Goal: Task Accomplishment & Management: Complete application form

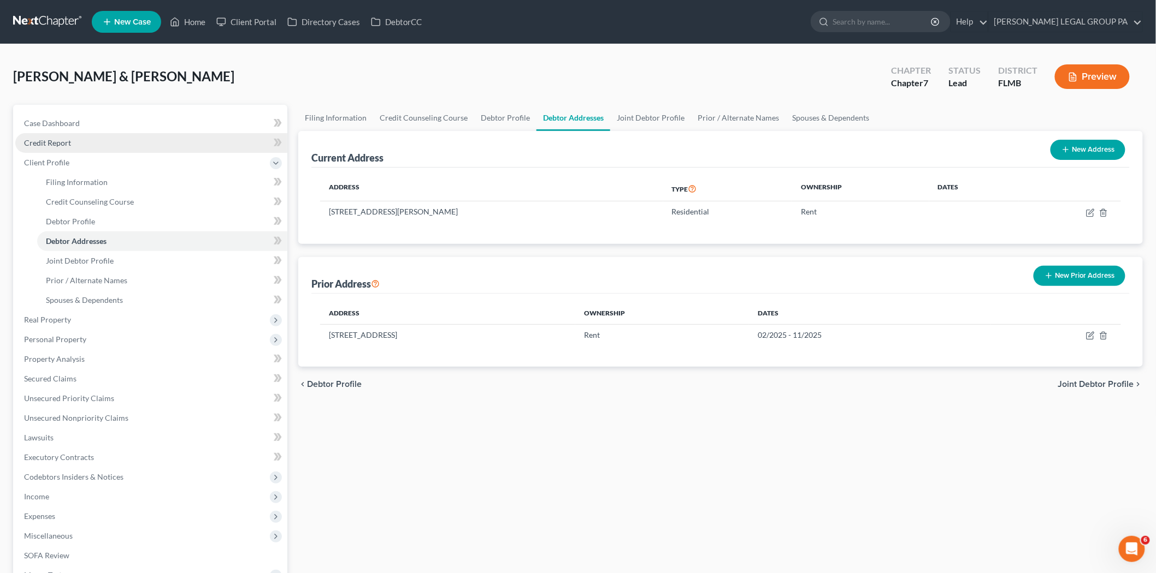
click at [67, 144] on span "Credit Report" at bounding box center [47, 142] width 47 height 9
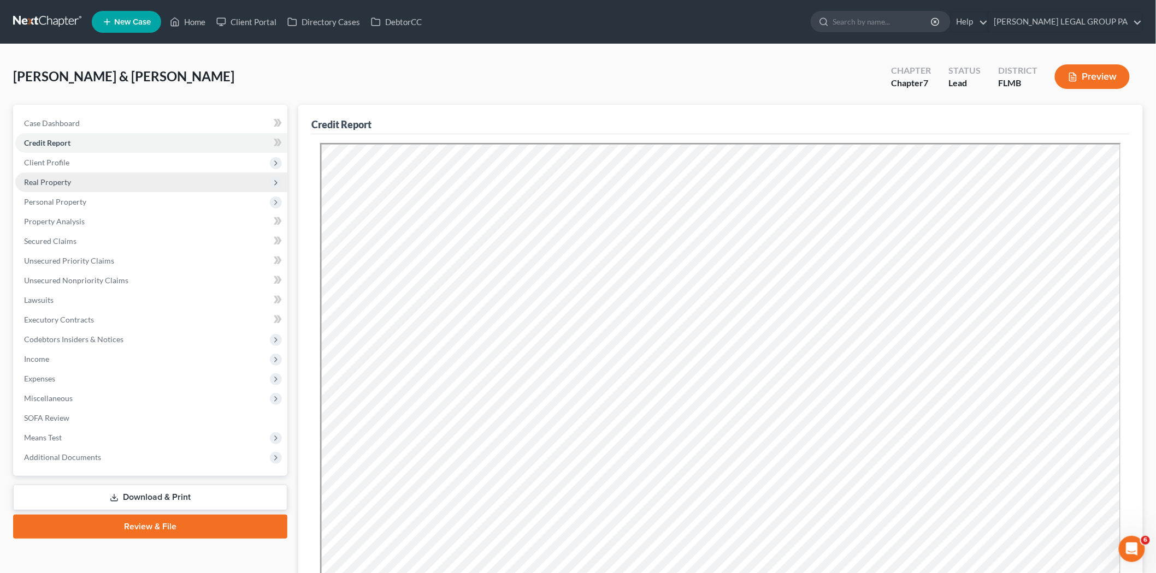
click at [83, 186] on span "Real Property" at bounding box center [151, 183] width 272 height 20
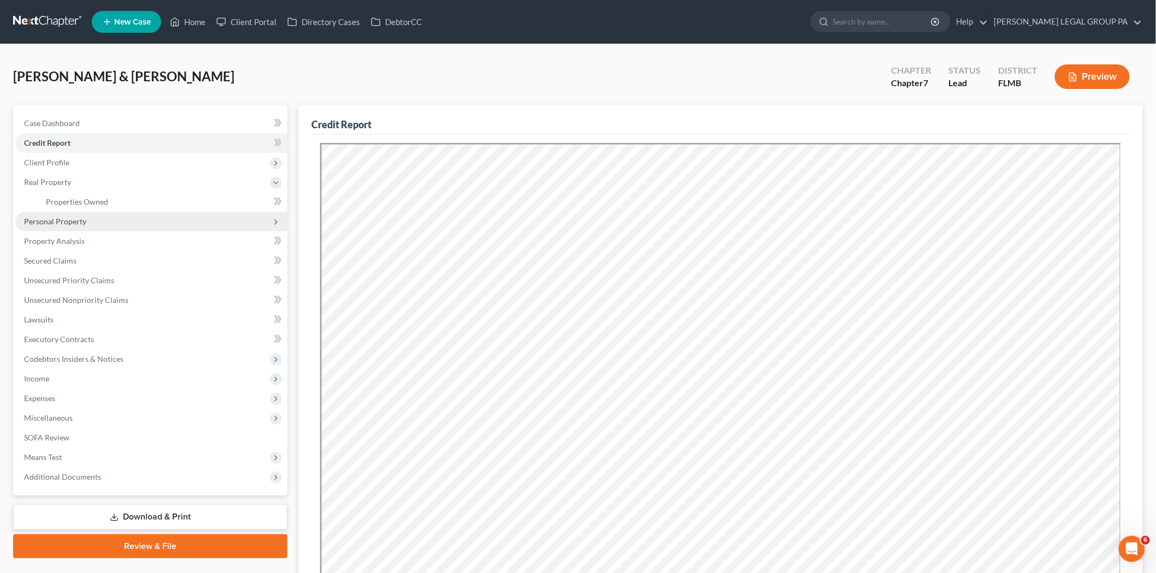
click at [101, 214] on span "Personal Property" at bounding box center [151, 222] width 272 height 20
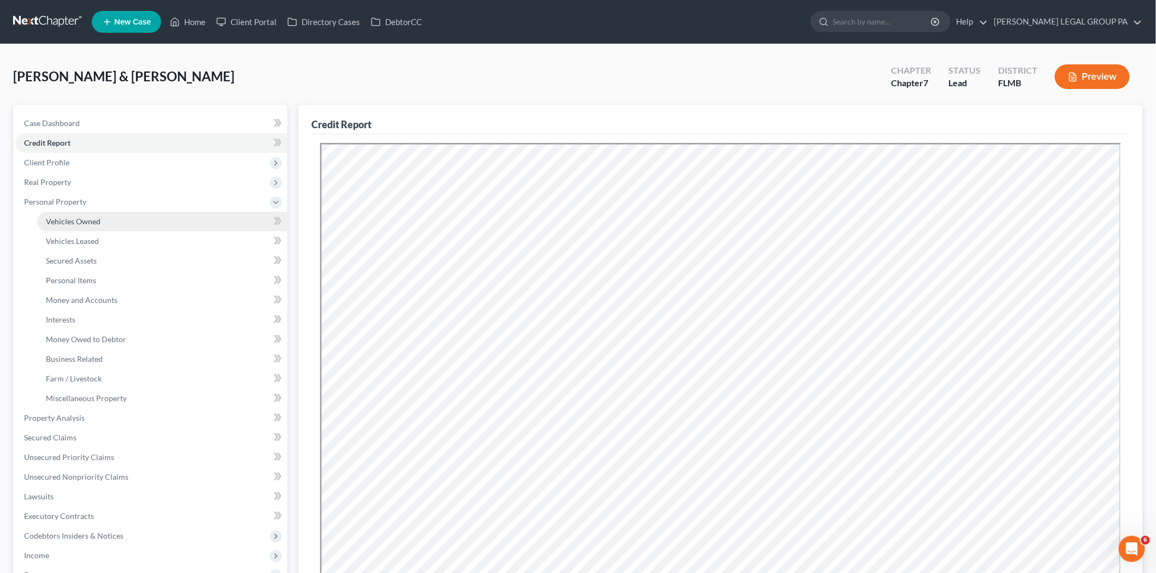
click at [110, 224] on link "Vehicles Owned" at bounding box center [162, 222] width 250 height 20
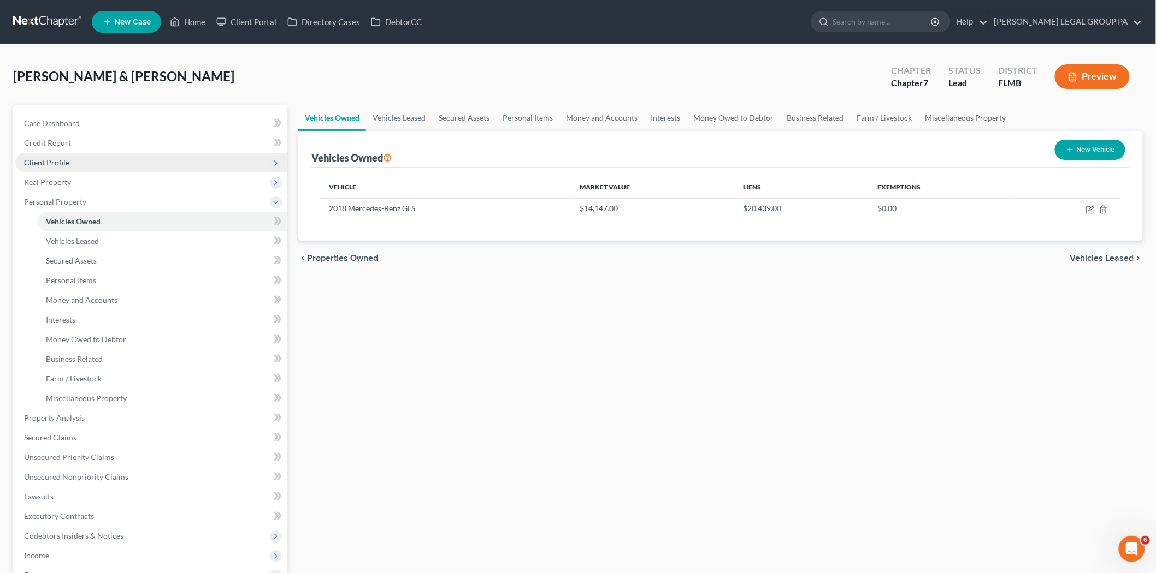
click at [68, 159] on span "Client Profile" at bounding box center [151, 163] width 272 height 20
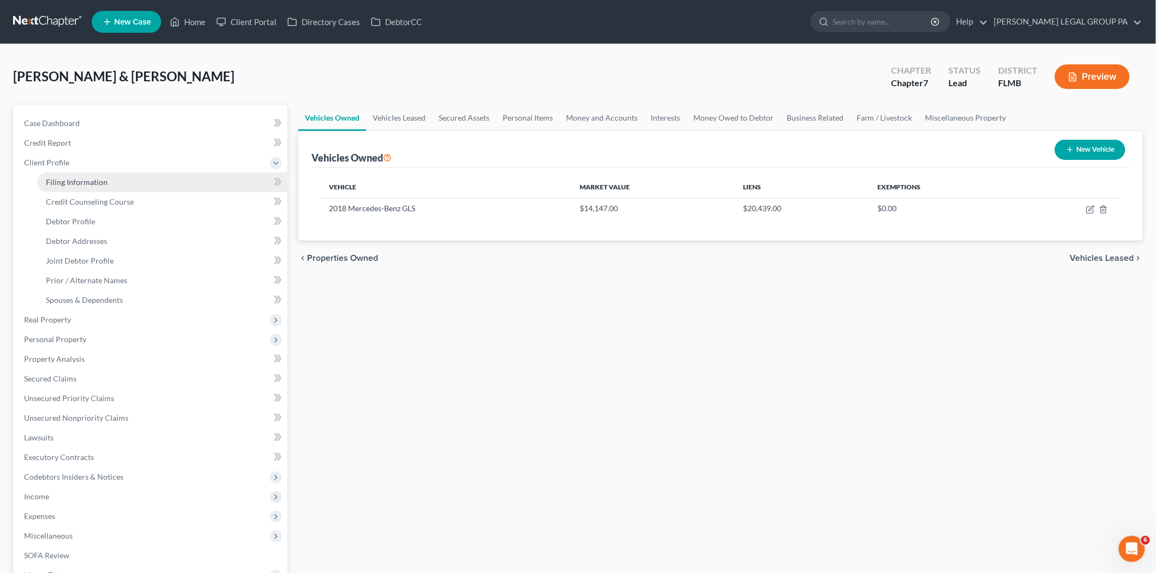
click at [92, 181] on span "Filing Information" at bounding box center [77, 181] width 62 height 9
select select "2"
select select "3"
select select "1"
select select "0"
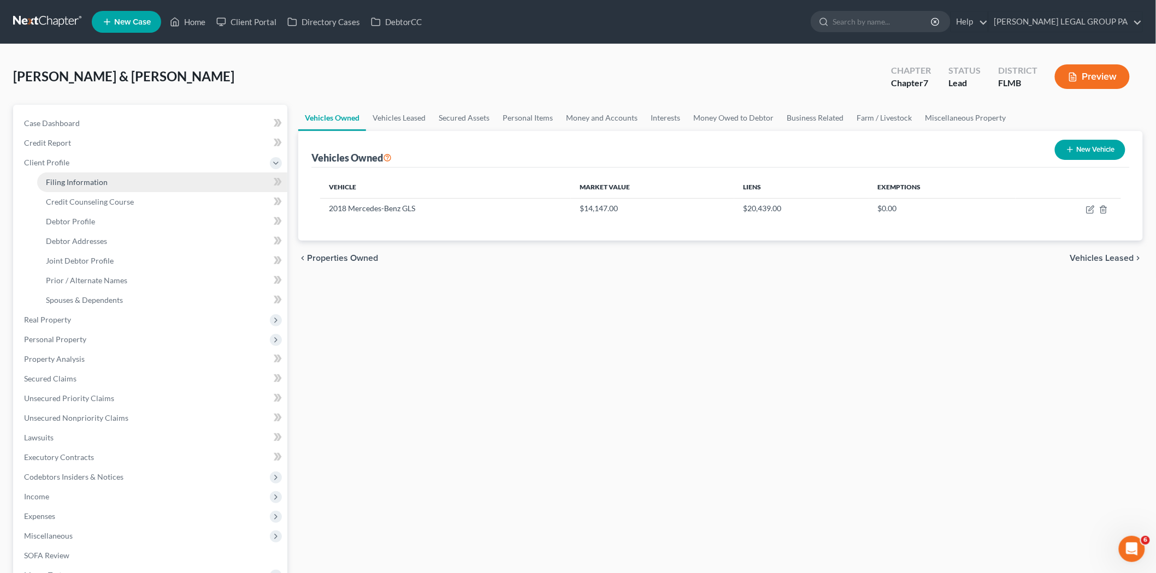
select select "15"
select select "0"
select select "9"
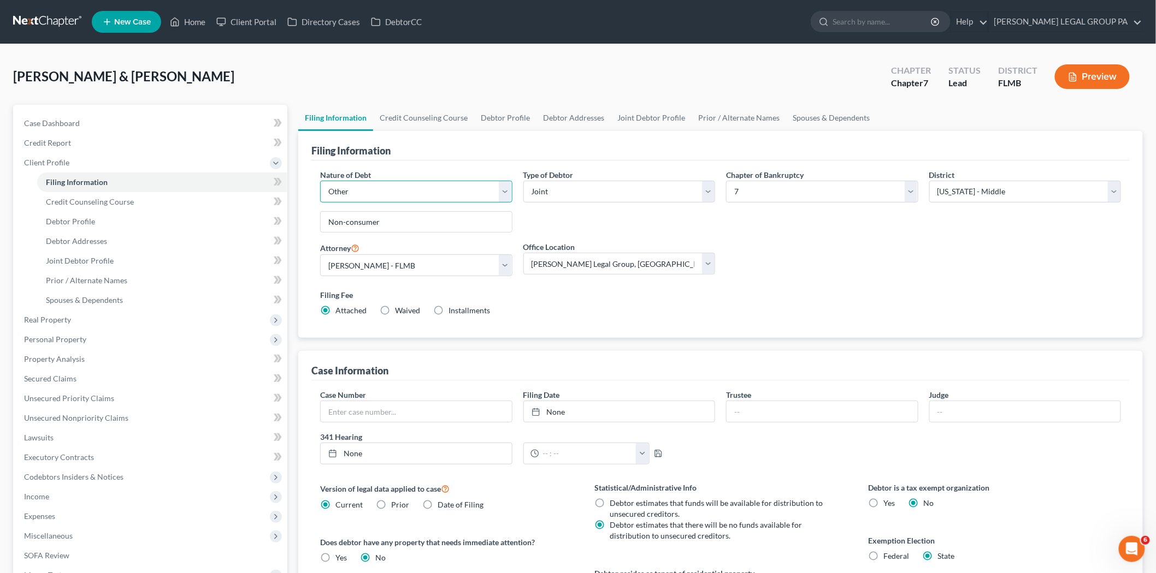
click at [378, 187] on select "Select Business Consumer Other" at bounding box center [416, 192] width 192 height 22
select select "0"
click at [320, 181] on select "Select Business Consumer Other" at bounding box center [416, 192] width 192 height 22
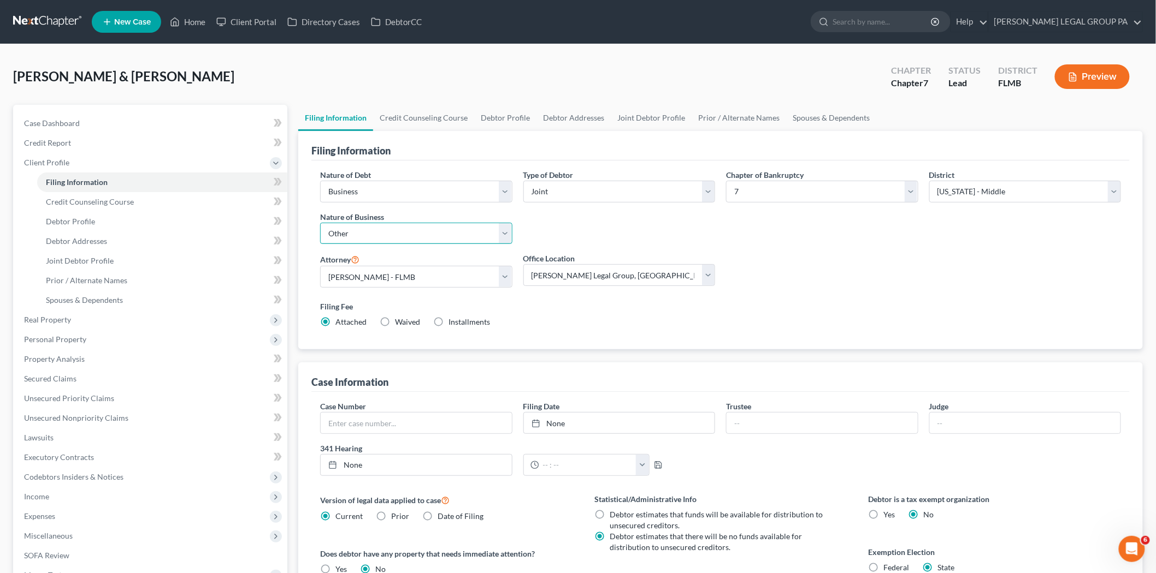
click at [508, 236] on select "Select Clearing Bank Commodity Broker Health Care Business Other Railroad Singl…" at bounding box center [416, 234] width 192 height 22
click at [320, 223] on select "Select Clearing Bank Commodity Broker Health Care Business Other Railroad Singl…" at bounding box center [416, 234] width 192 height 22
click at [612, 235] on div "Type of Debtor Select Individual Joint" at bounding box center [619, 211] width 203 height 84
click at [44, 22] on link at bounding box center [48, 22] width 70 height 20
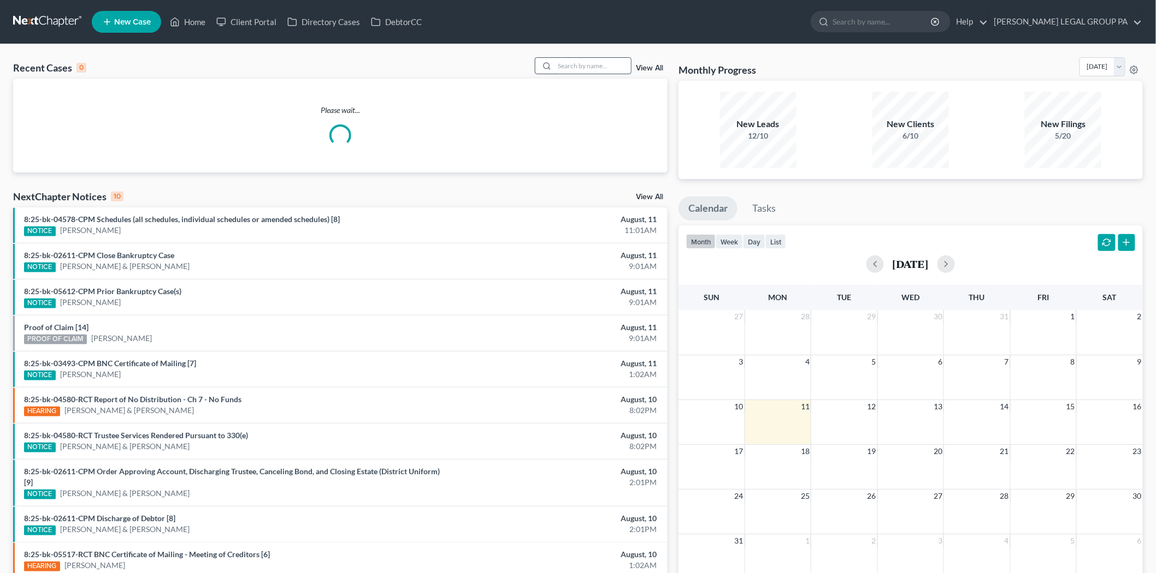
click at [590, 60] on input "search" at bounding box center [592, 66] width 76 height 16
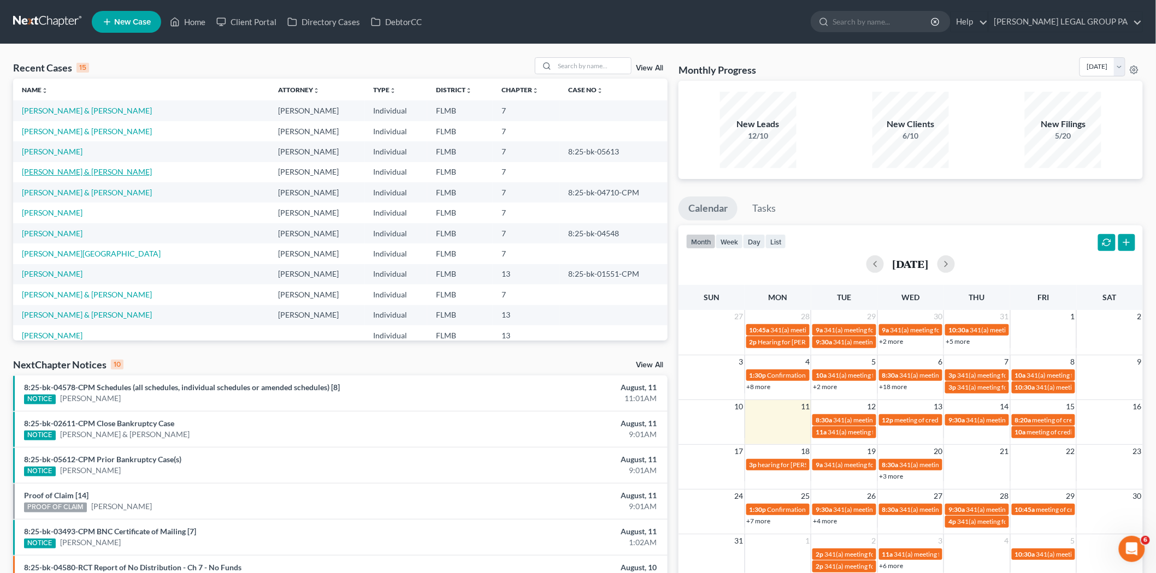
click at [80, 169] on link "[PERSON_NAME] & [PERSON_NAME]" at bounding box center [87, 171] width 130 height 9
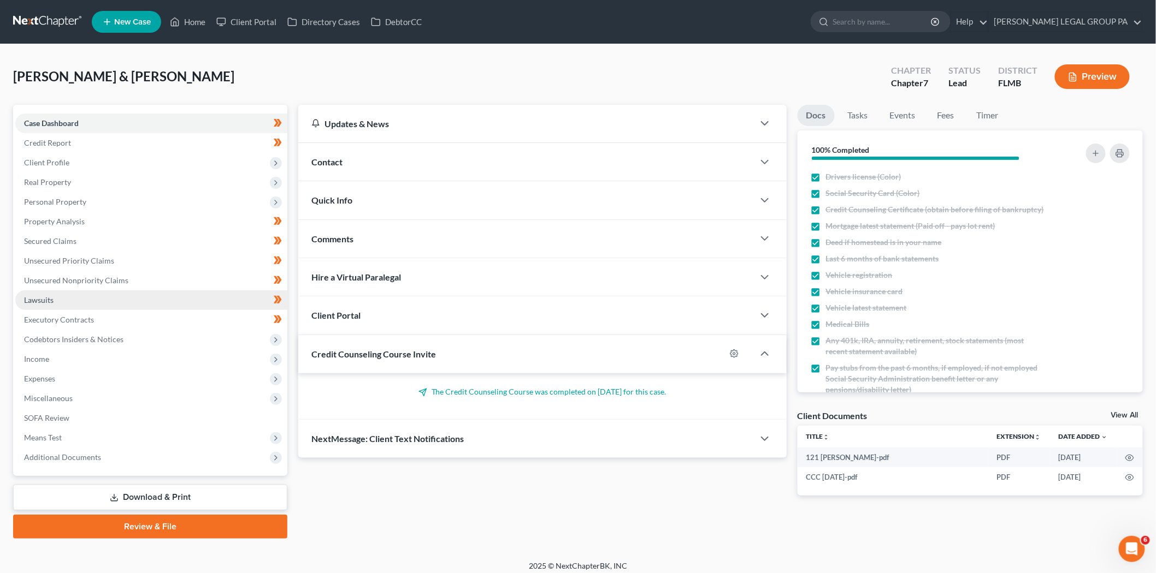
scroll to position [6, 0]
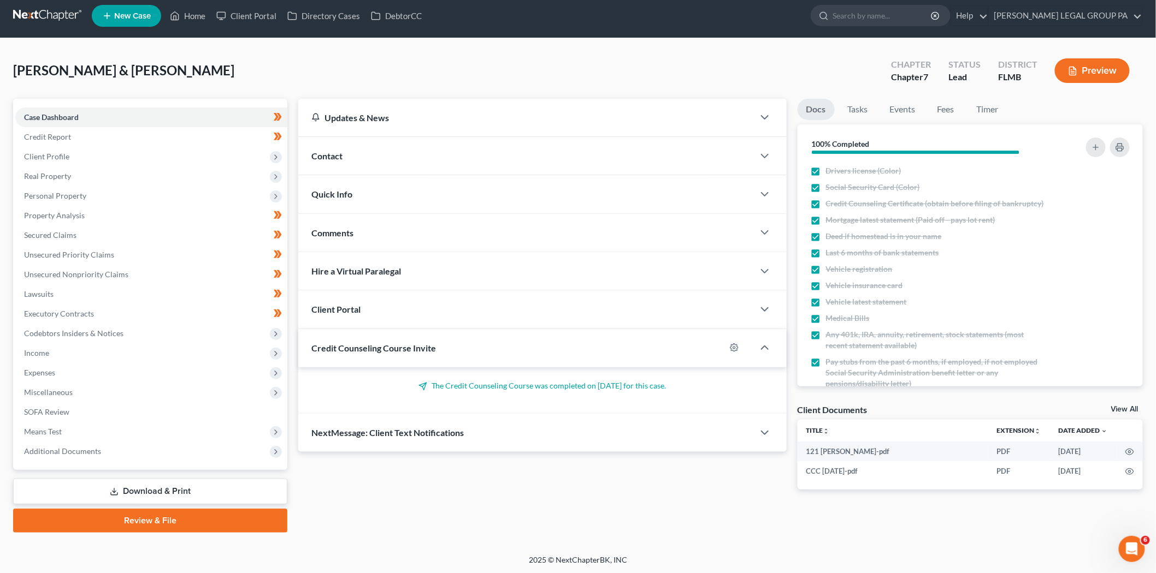
click at [177, 517] on link "Review & File" at bounding box center [150, 521] width 274 height 24
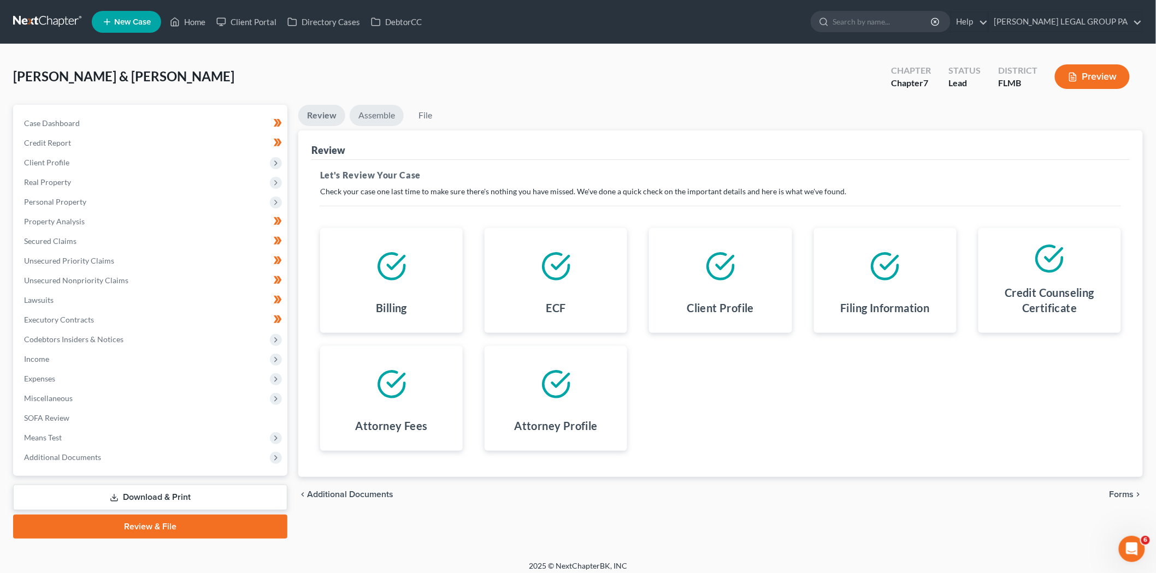
click at [384, 117] on link "Assemble" at bounding box center [376, 115] width 54 height 21
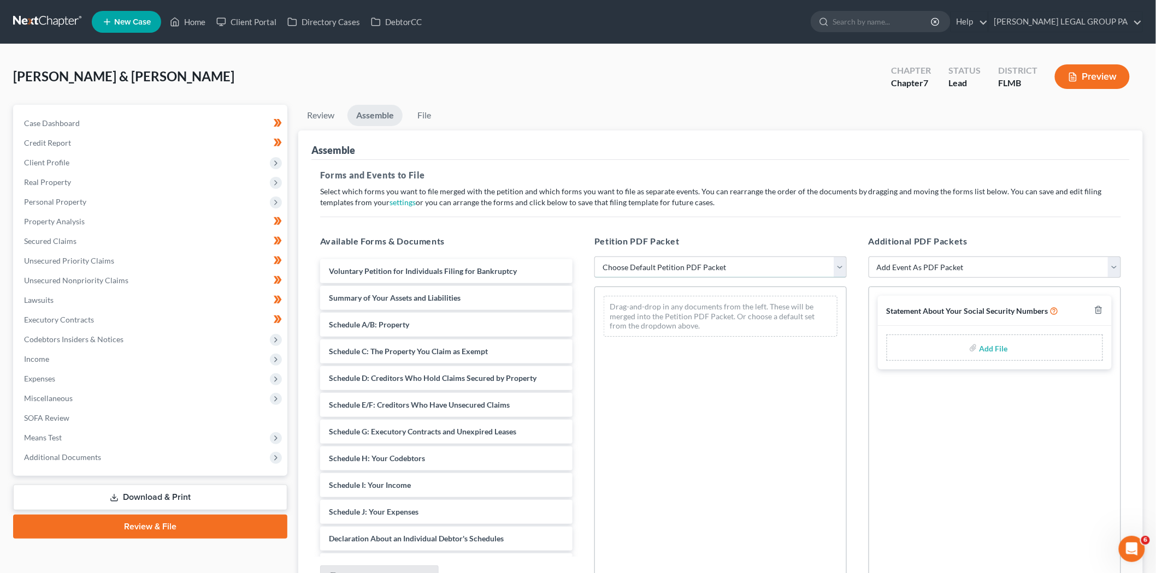
click at [731, 269] on select "Choose Default Petition PDF Packet Complete Bankruptcy Petition (all forms and …" at bounding box center [720, 268] width 252 height 22
select select "0"
click at [594, 257] on select "Choose Default Petition PDF Packet Complete Bankruptcy Petition (all forms and …" at bounding box center [720, 268] width 252 height 22
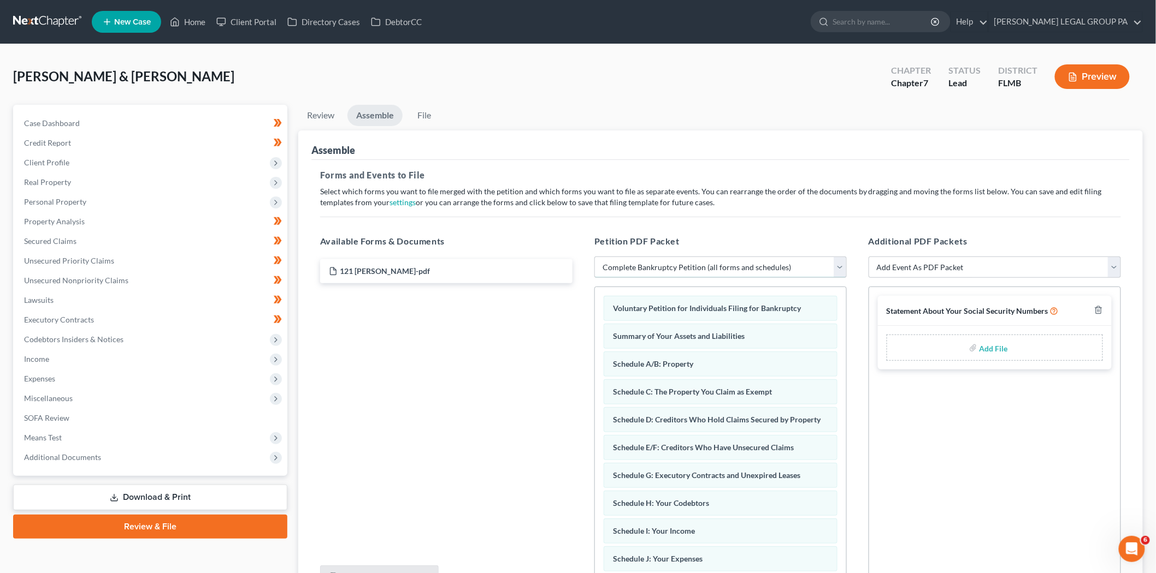
scroll to position [112, 0]
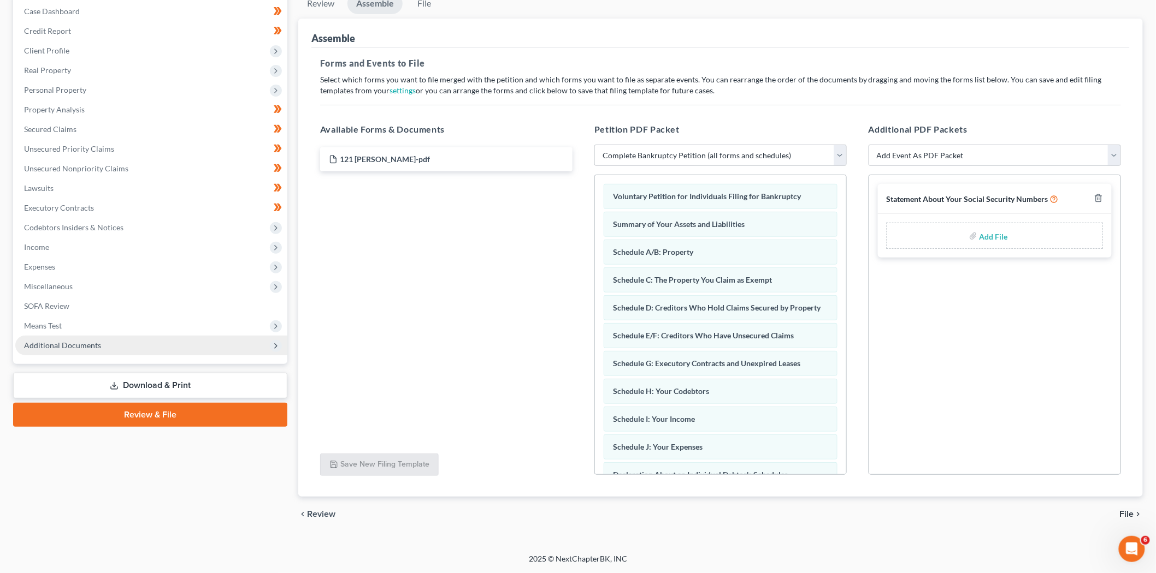
click at [144, 345] on span "Additional Documents" at bounding box center [151, 346] width 272 height 20
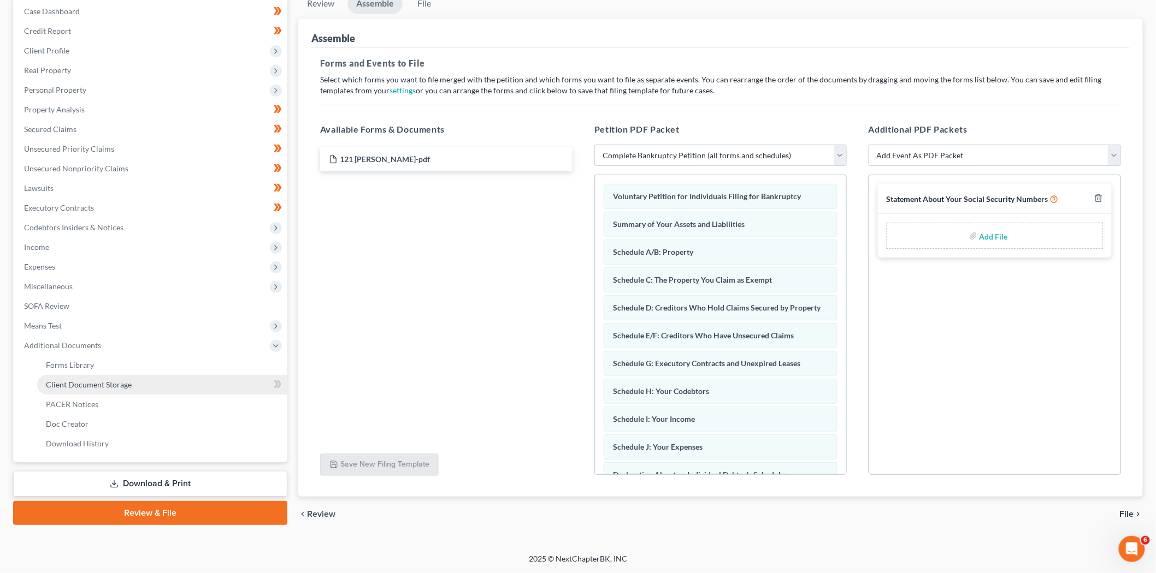
click at [110, 378] on link "Client Document Storage" at bounding box center [162, 385] width 250 height 20
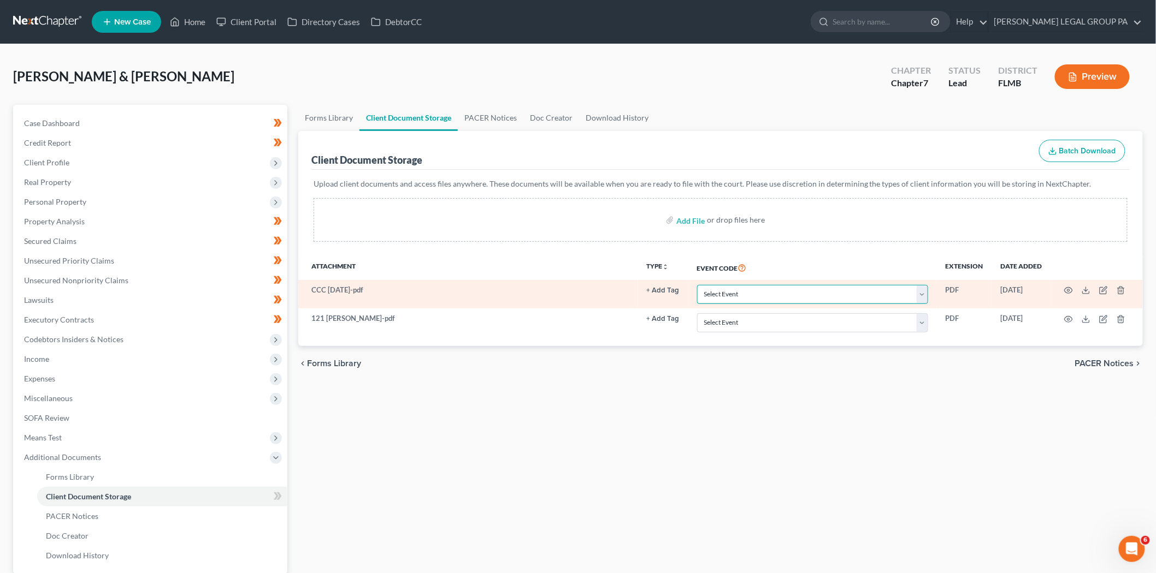
click at [874, 292] on select "Select Event 20 Largest Unsecured Creditors Amended Chapter 13 Plan Amended Cre…" at bounding box center [812, 294] width 231 height 19
select select "9"
click at [697, 285] on select "Select Event 20 Largest Unsecured Creditors Amended Chapter 13 Plan Amended Cre…" at bounding box center [812, 294] width 231 height 19
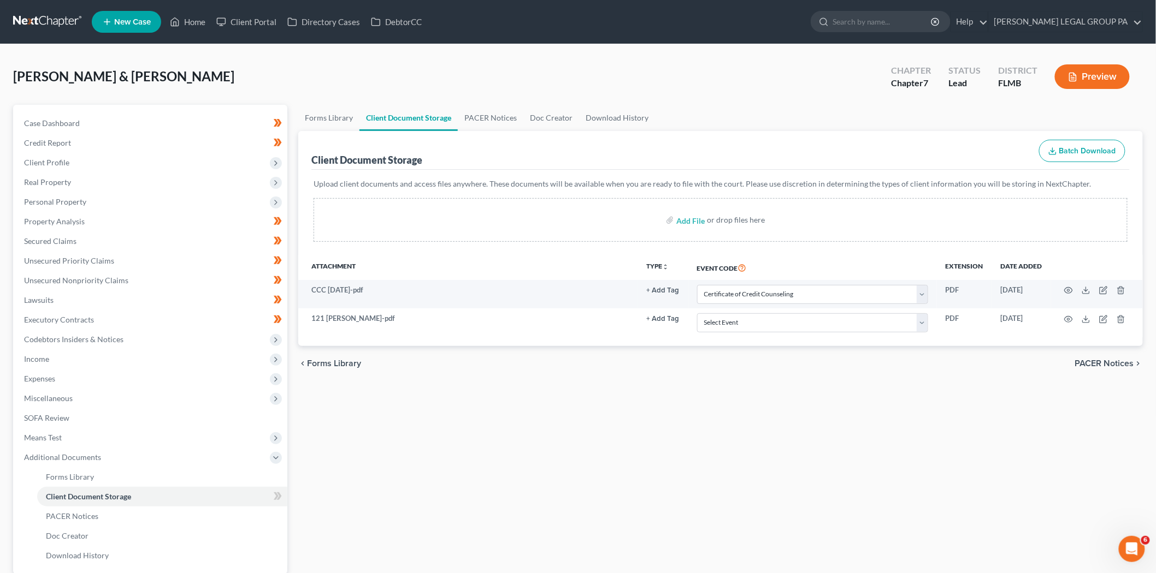
click at [785, 372] on div "chevron_left Forms Library PACER Notices chevron_right" at bounding box center [720, 363] width 844 height 35
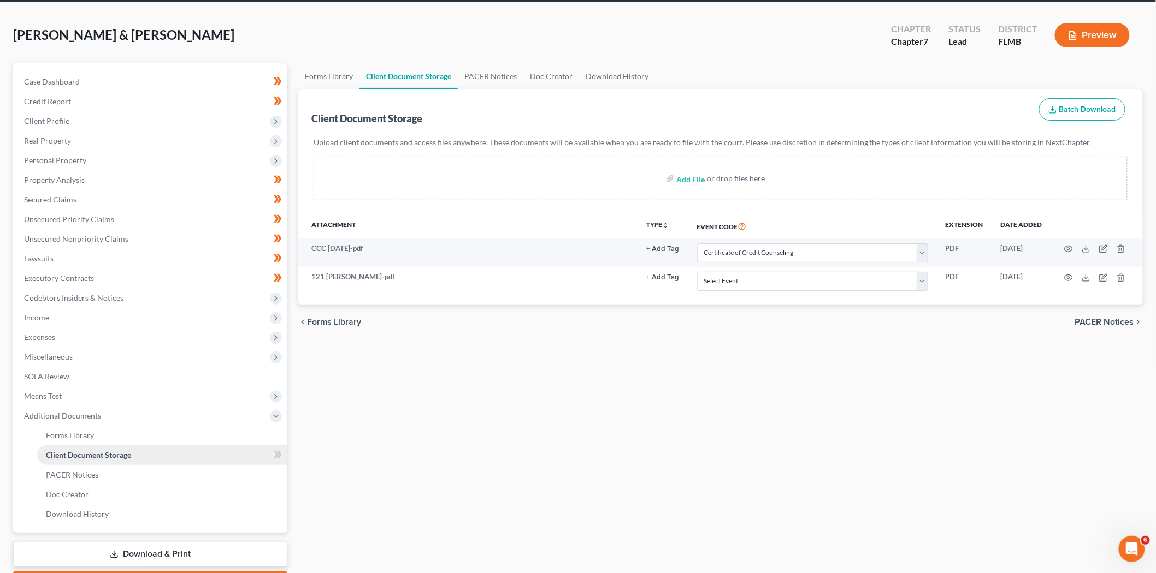
scroll to position [104, 0]
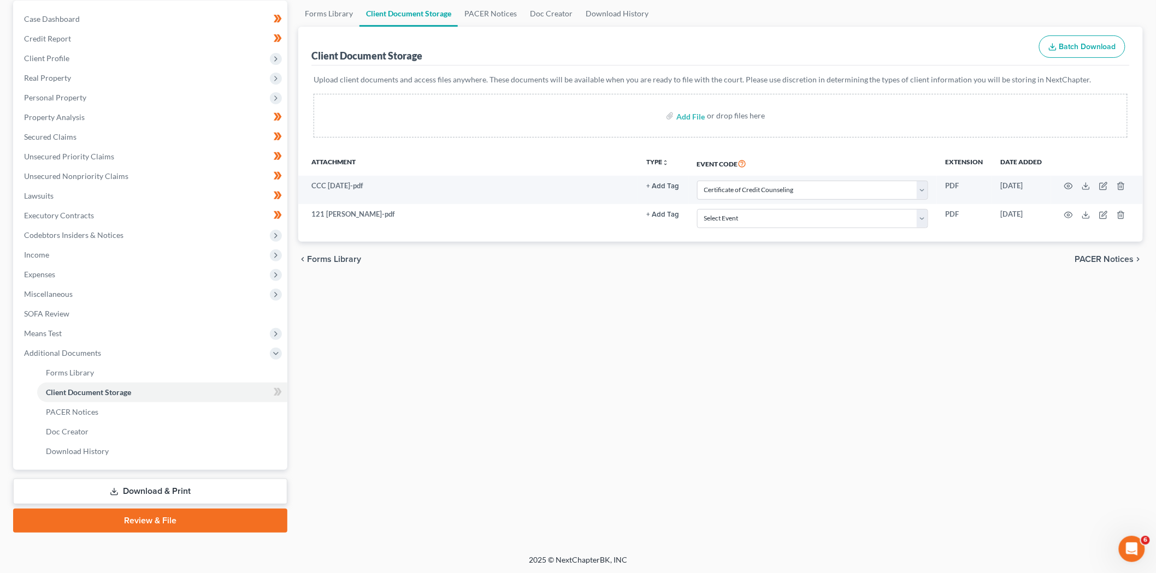
click at [168, 517] on link "Review & File" at bounding box center [150, 521] width 274 height 24
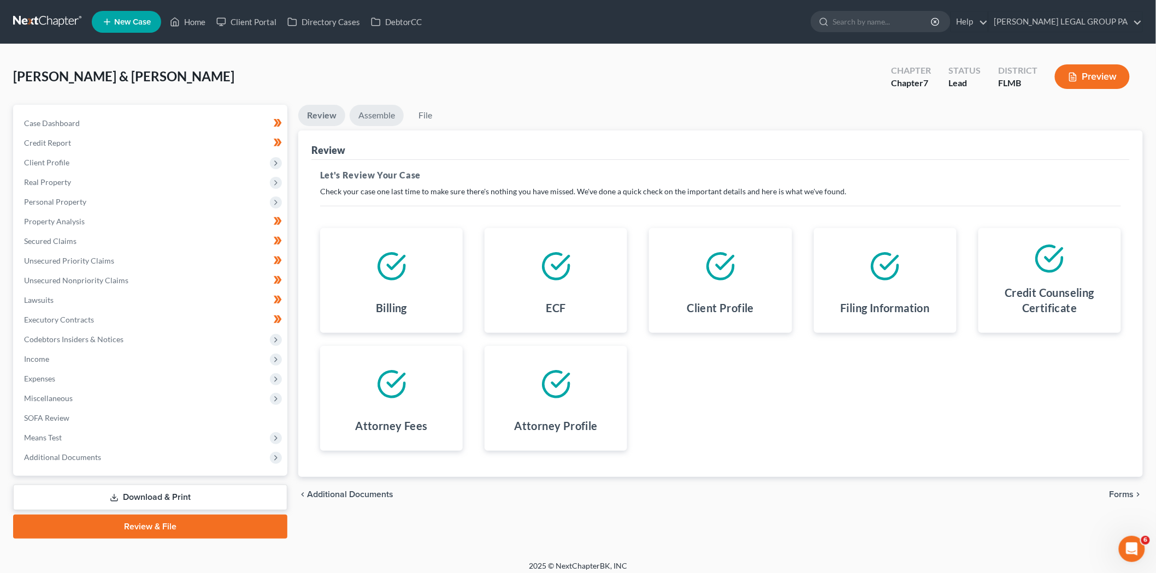
click at [370, 115] on link "Assemble" at bounding box center [376, 115] width 54 height 21
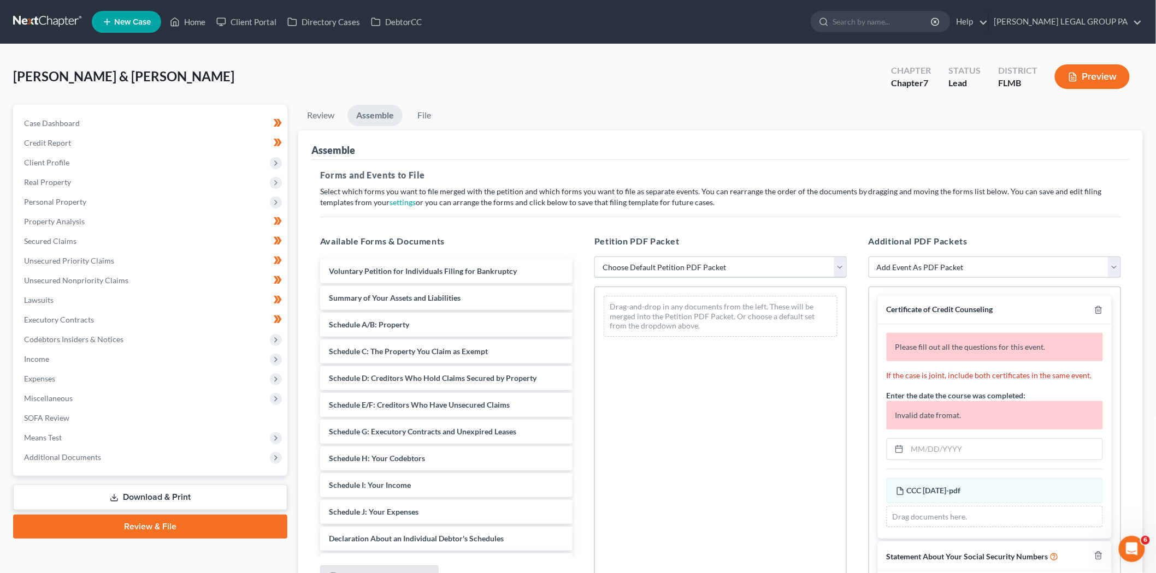
click at [677, 269] on select "Choose Default Petition PDF Packet Complete Bankruptcy Petition (all forms and …" at bounding box center [720, 268] width 252 height 22
select select "0"
click at [594, 257] on select "Choose Default Petition PDF Packet Complete Bankruptcy Petition (all forms and …" at bounding box center [720, 268] width 252 height 22
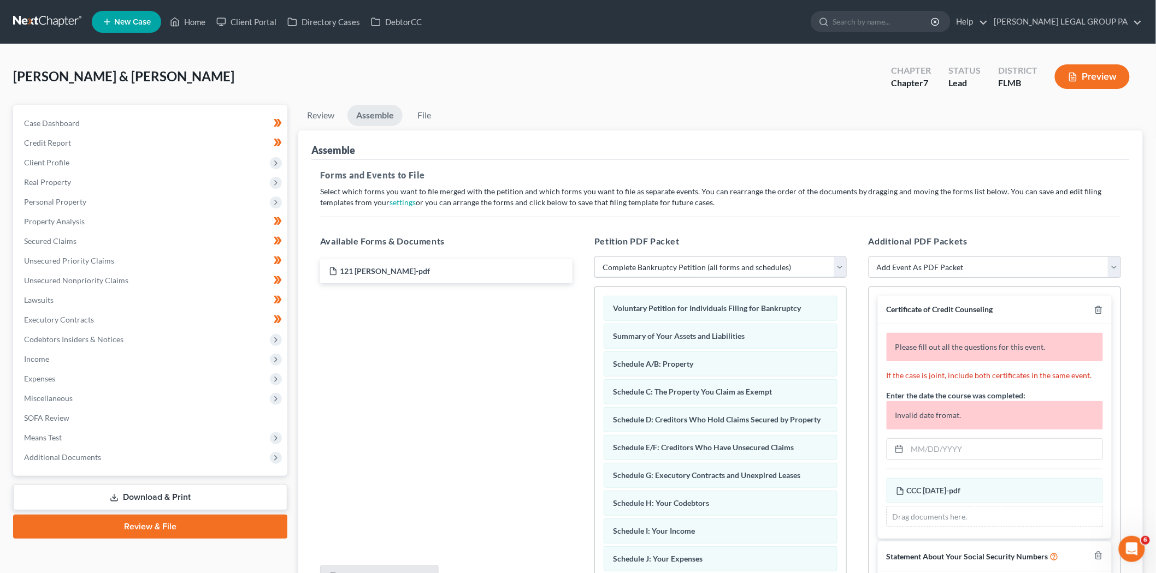
scroll to position [37, 0]
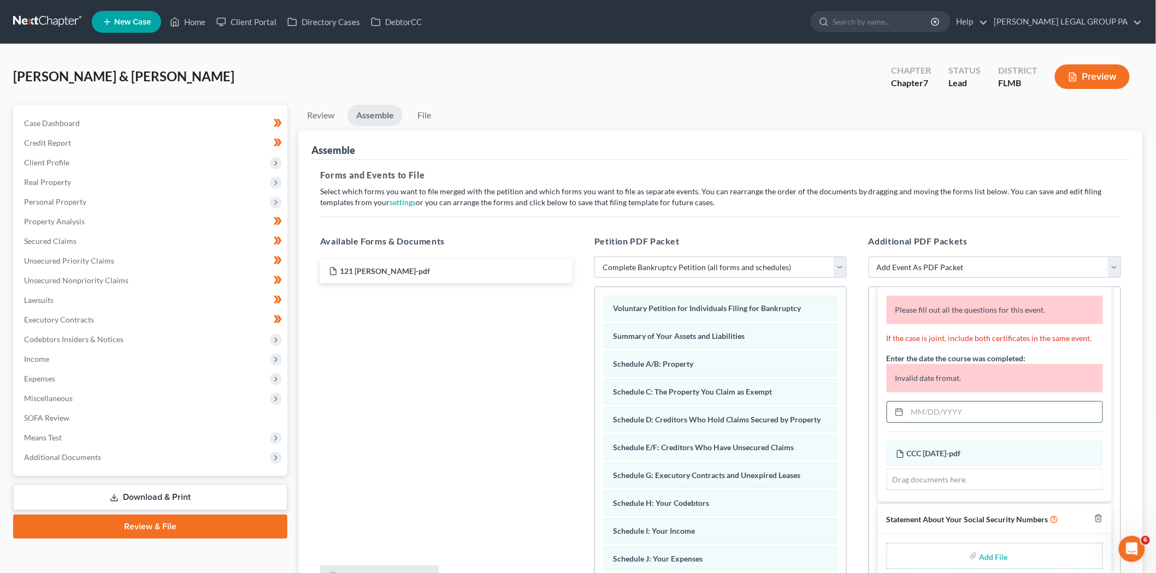
click at [949, 414] on input "text" at bounding box center [1004, 412] width 195 height 21
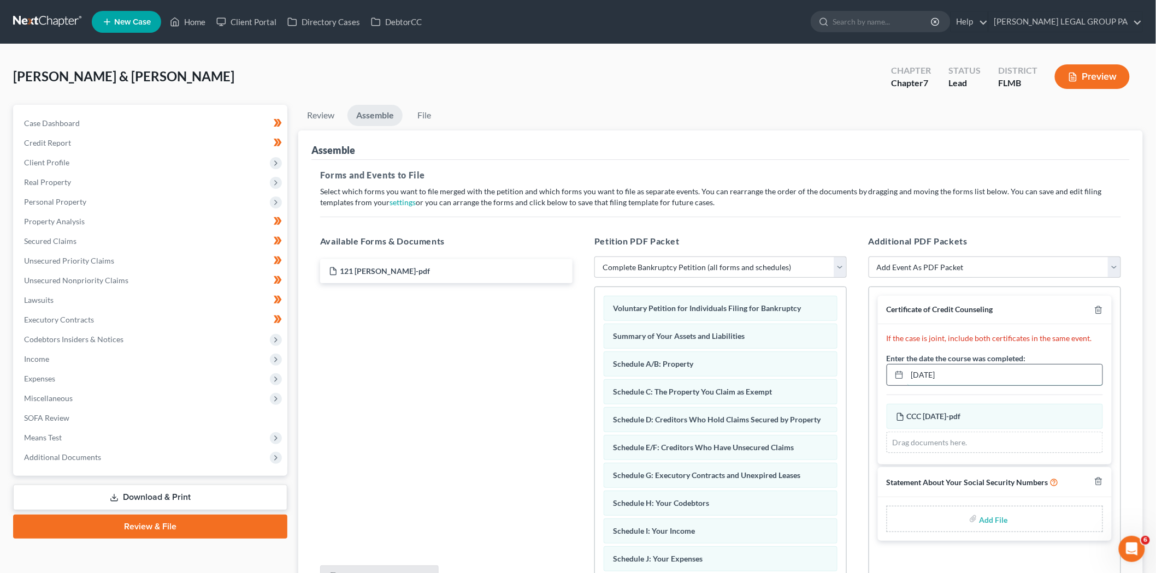
scroll to position [0, 0]
type input "04/28/2025"
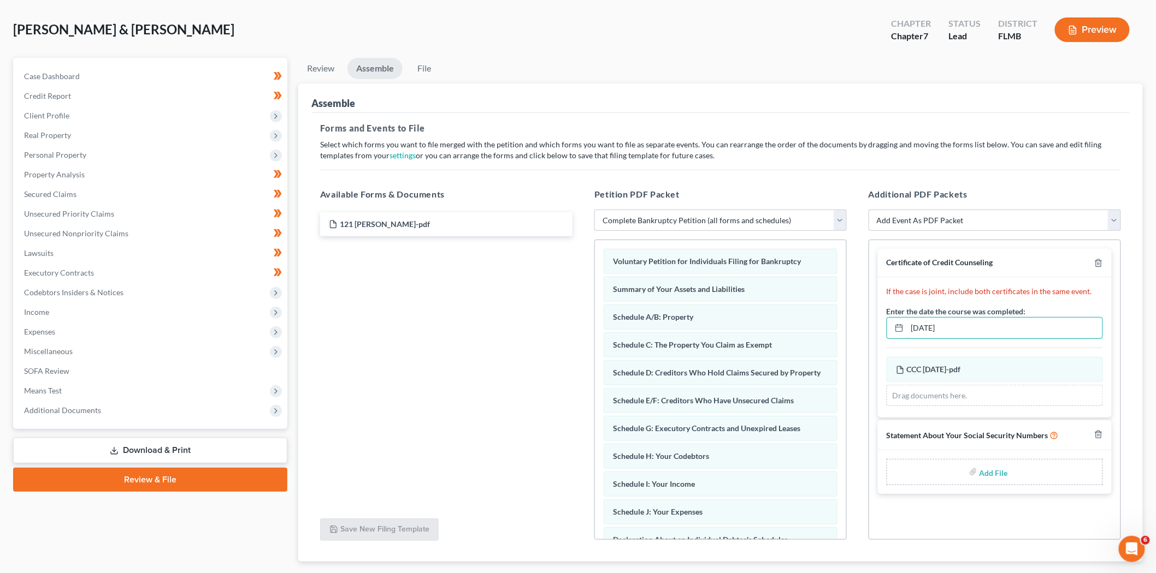
scroll to position [112, 0]
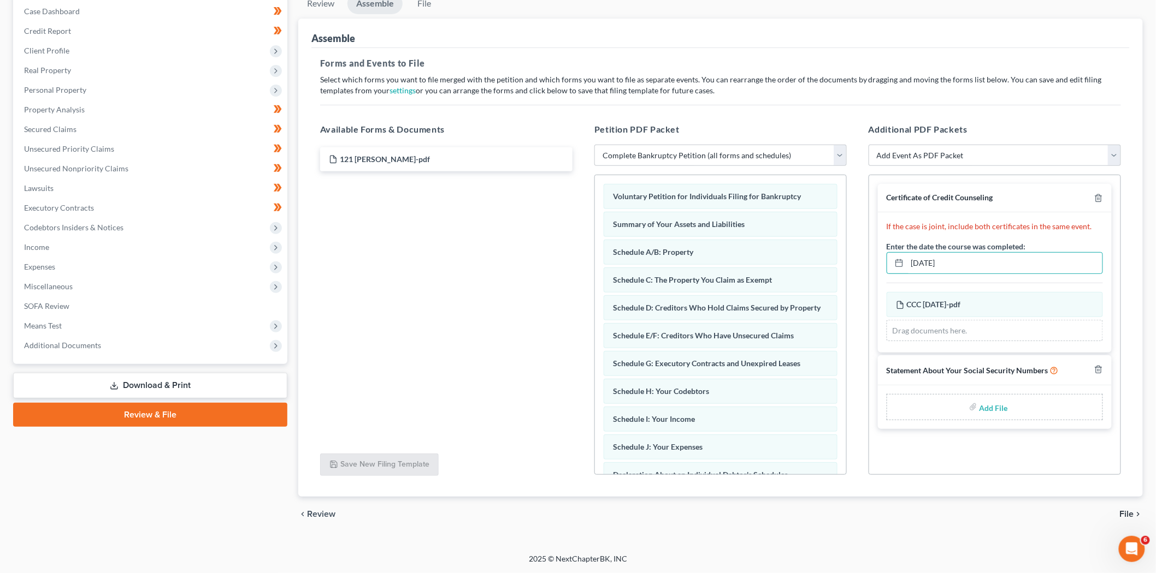
click at [953, 406] on div "Add File" at bounding box center [994, 407] width 216 height 26
type input "C:\fakepath\121 Godwin.pdf"
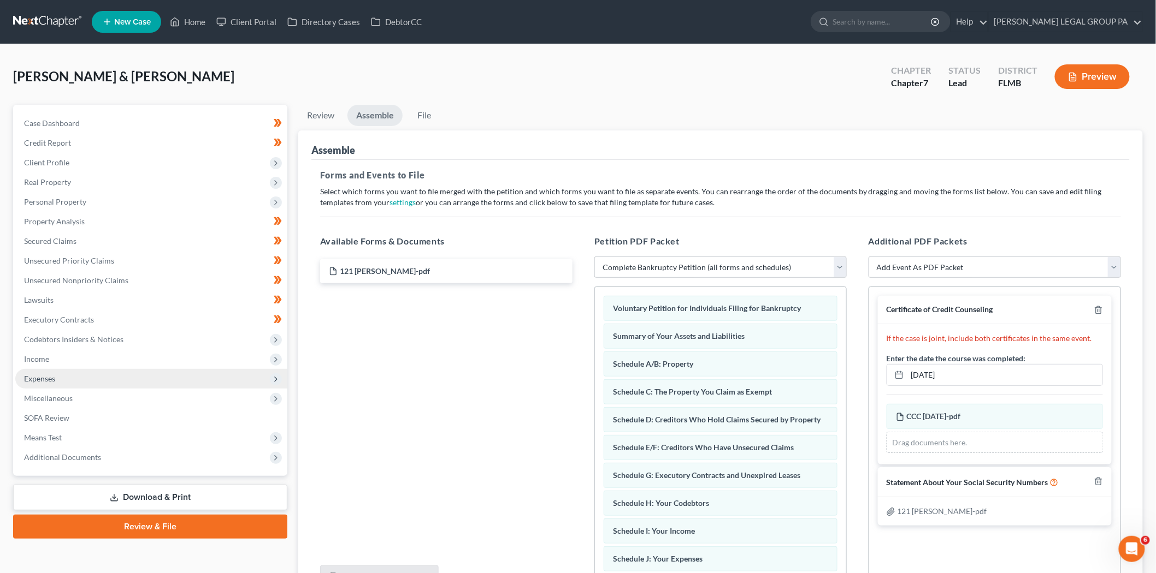
click at [72, 382] on span "Expenses" at bounding box center [151, 379] width 272 height 20
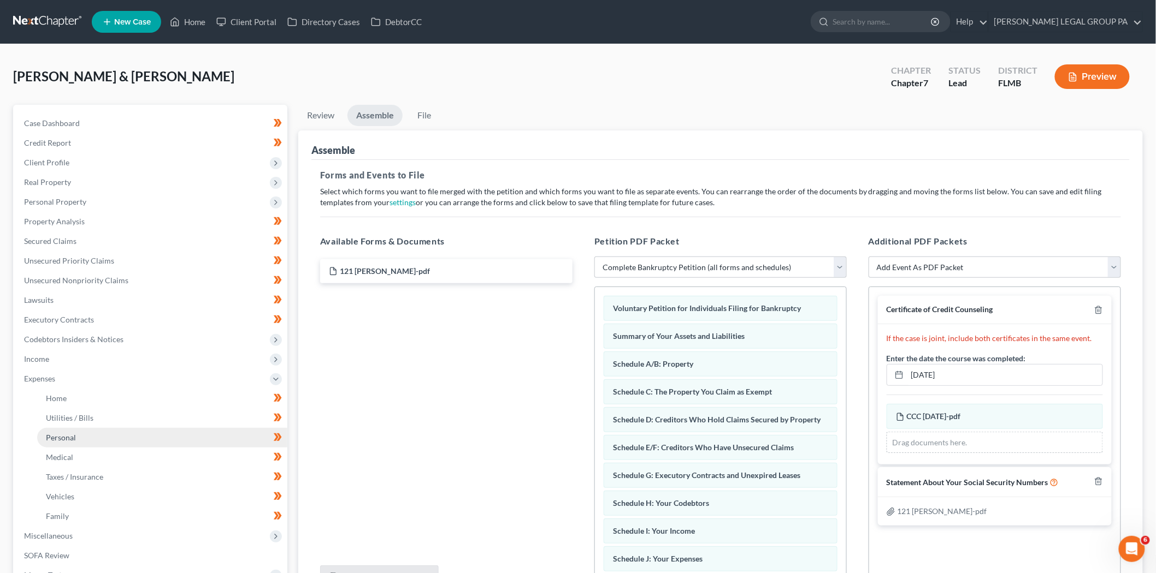
click at [164, 439] on link "Personal" at bounding box center [162, 438] width 250 height 20
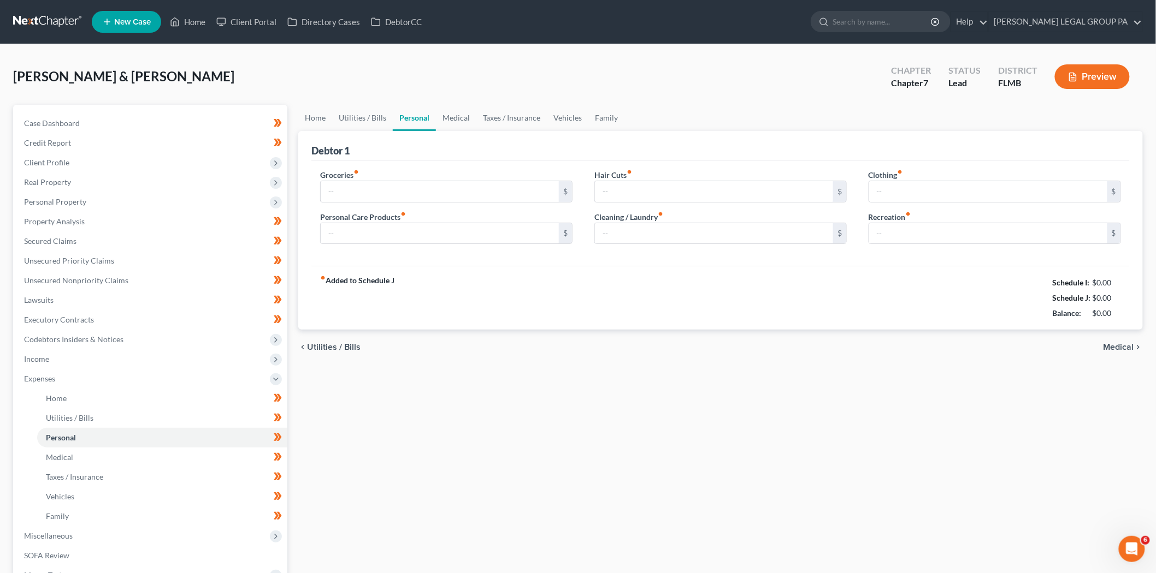
type input "900.00"
type input "150.00"
type input "50.00"
type input "75.00"
type input "200.00"
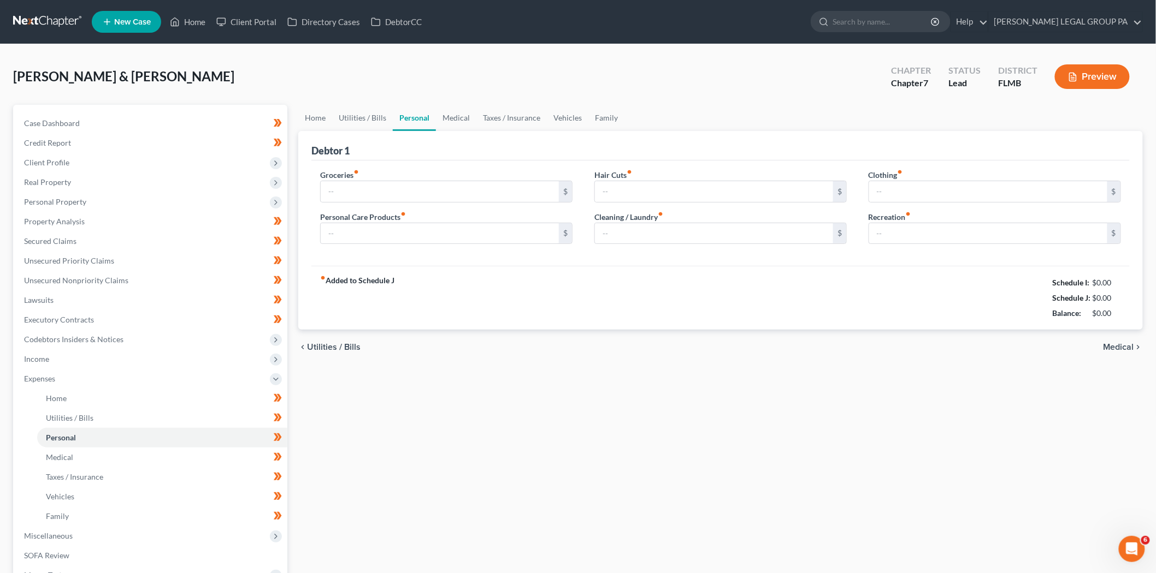
type input "250.00"
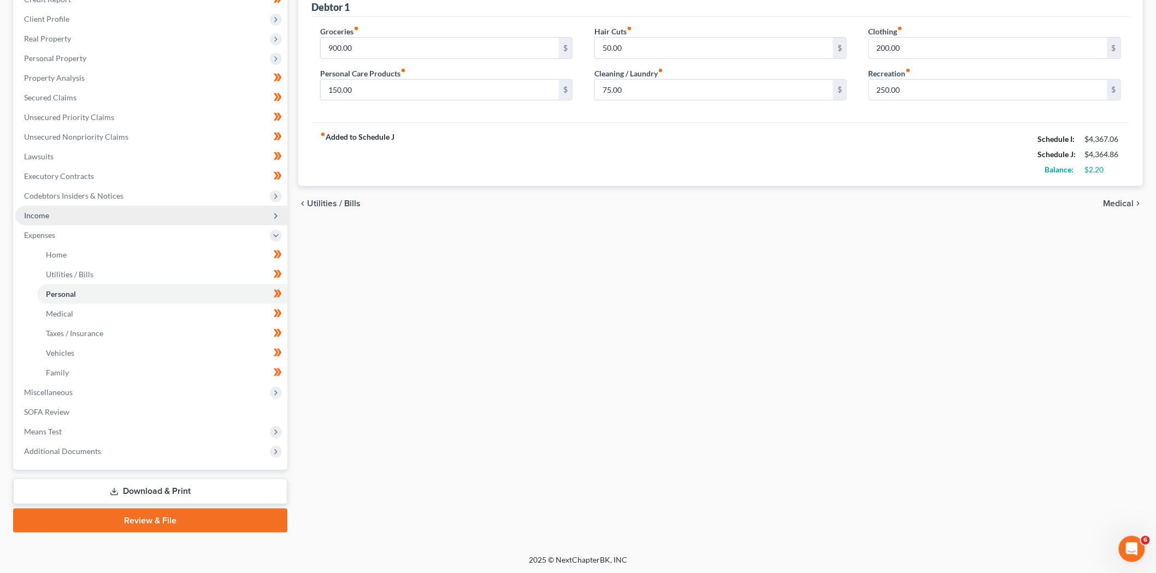
click at [130, 221] on span "Income" at bounding box center [151, 216] width 272 height 20
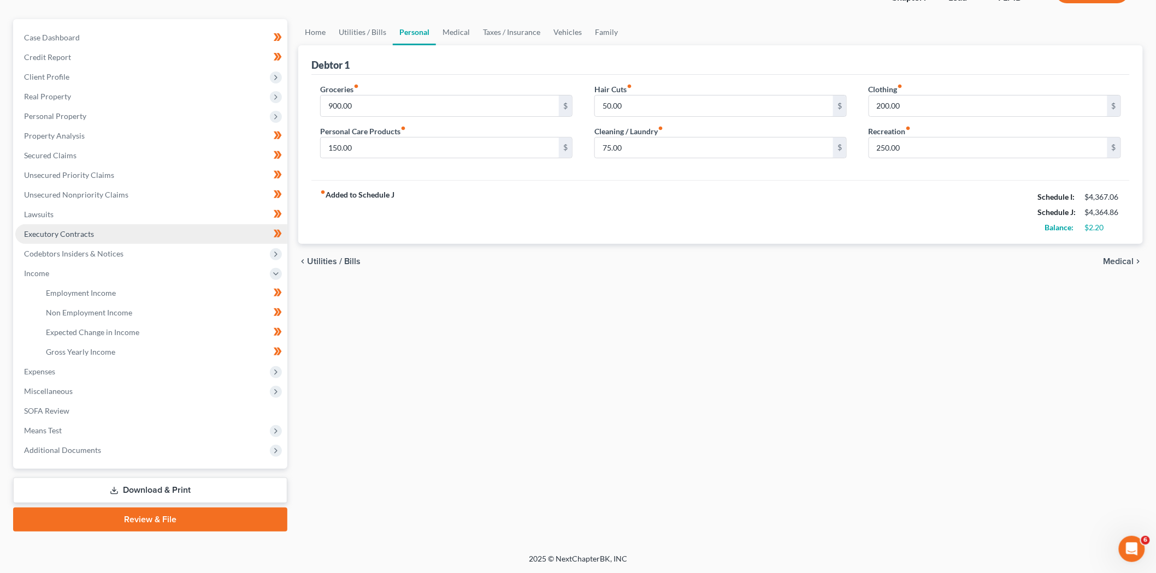
scroll to position [84, 0]
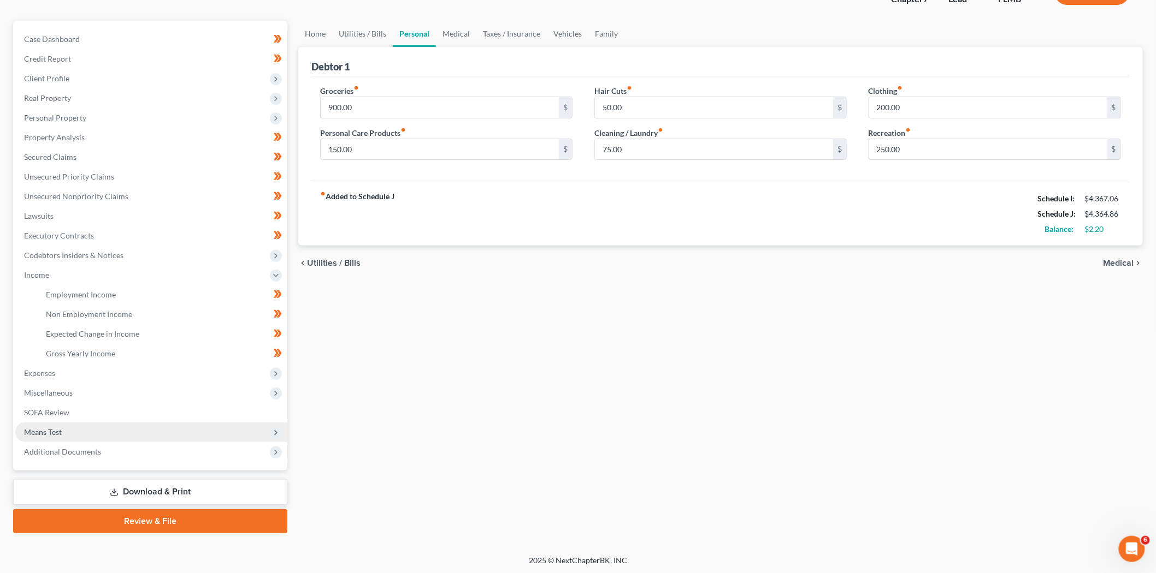
click at [64, 428] on span "Means Test" at bounding box center [151, 433] width 272 height 20
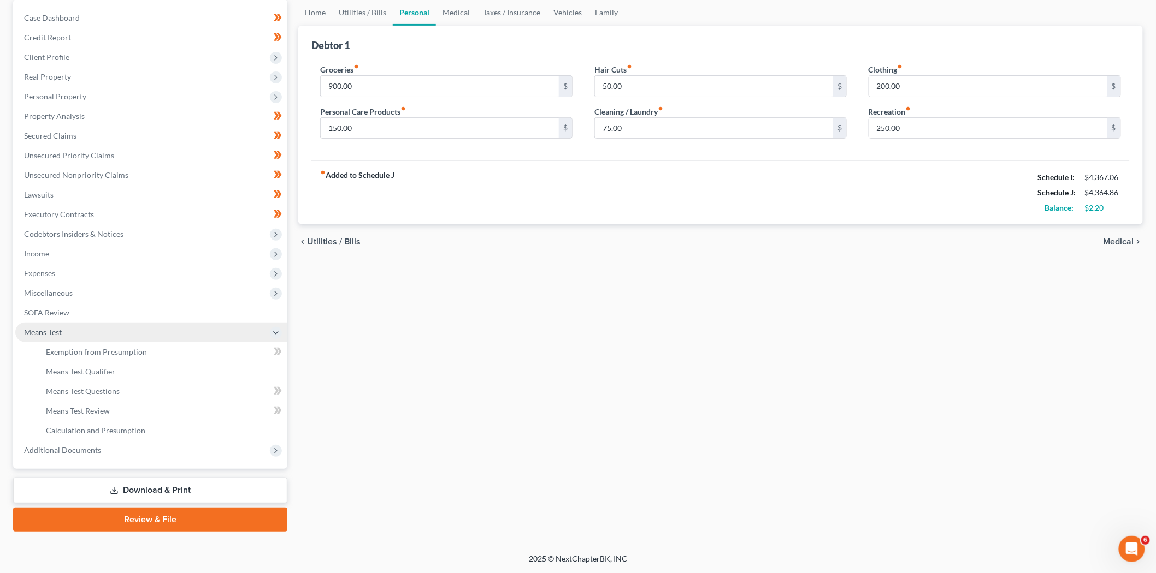
scroll to position [104, 0]
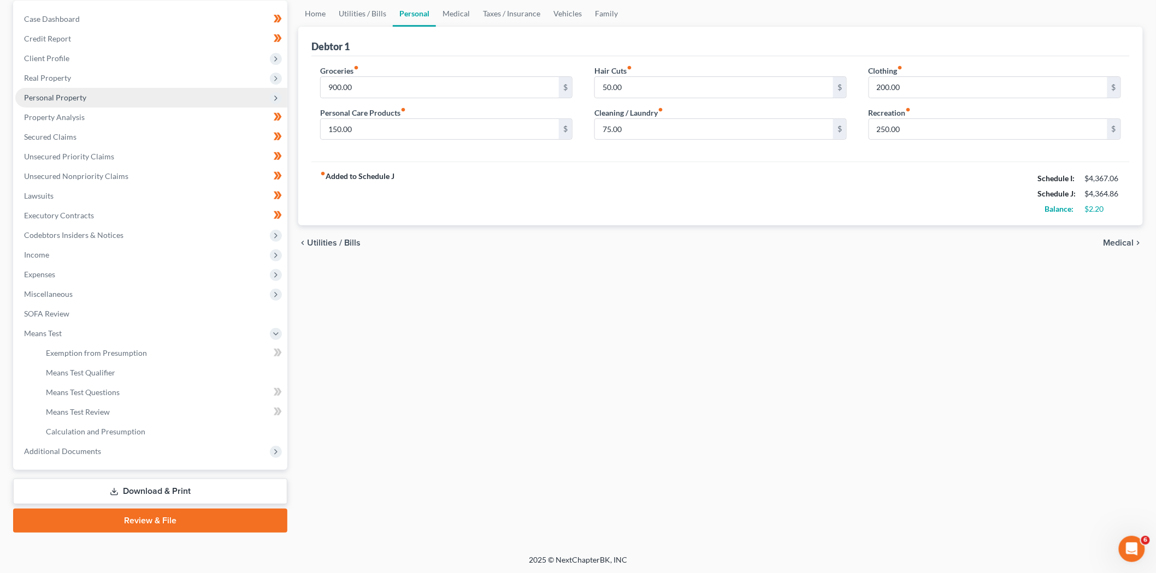
click at [57, 100] on span "Personal Property" at bounding box center [55, 97] width 62 height 9
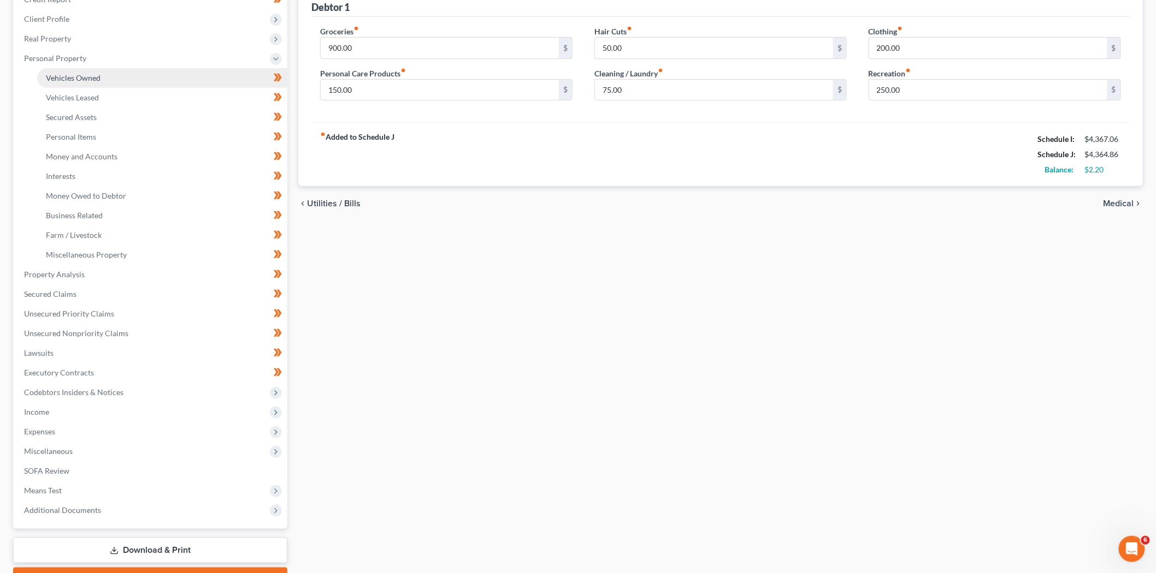
click at [103, 74] on link "Vehicles Owned" at bounding box center [162, 78] width 250 height 20
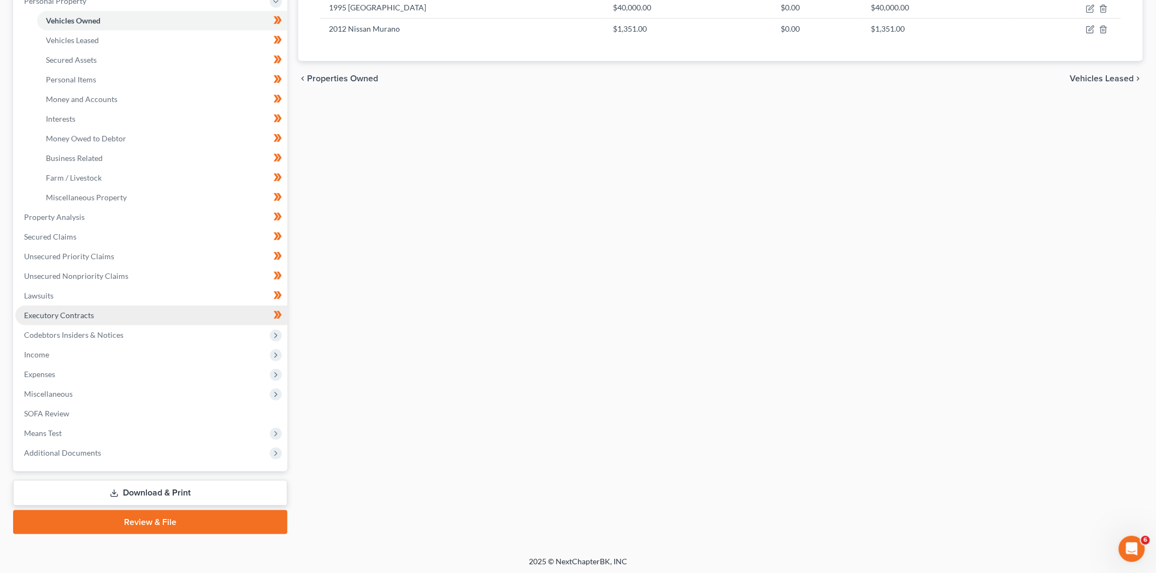
scroll to position [203, 0]
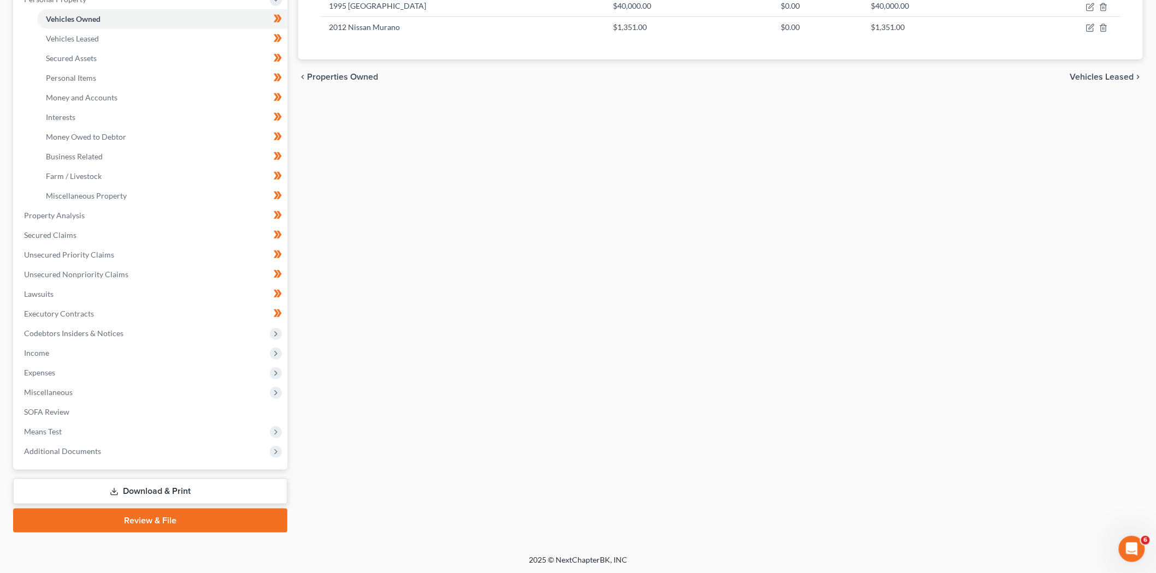
click at [182, 521] on link "Review & File" at bounding box center [150, 521] width 274 height 24
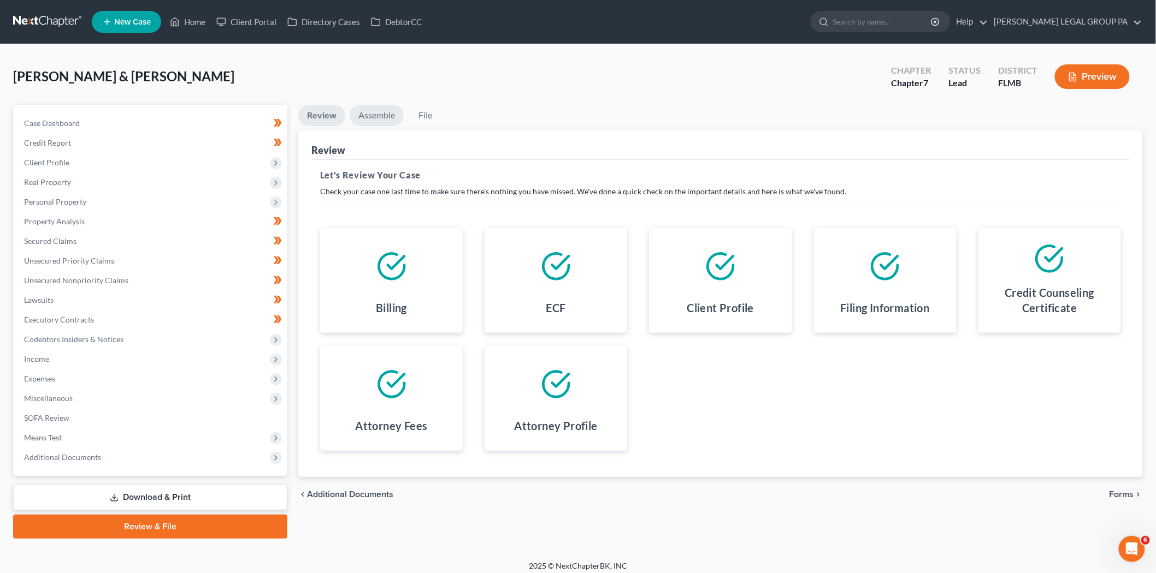
click at [370, 116] on link "Assemble" at bounding box center [376, 115] width 54 height 21
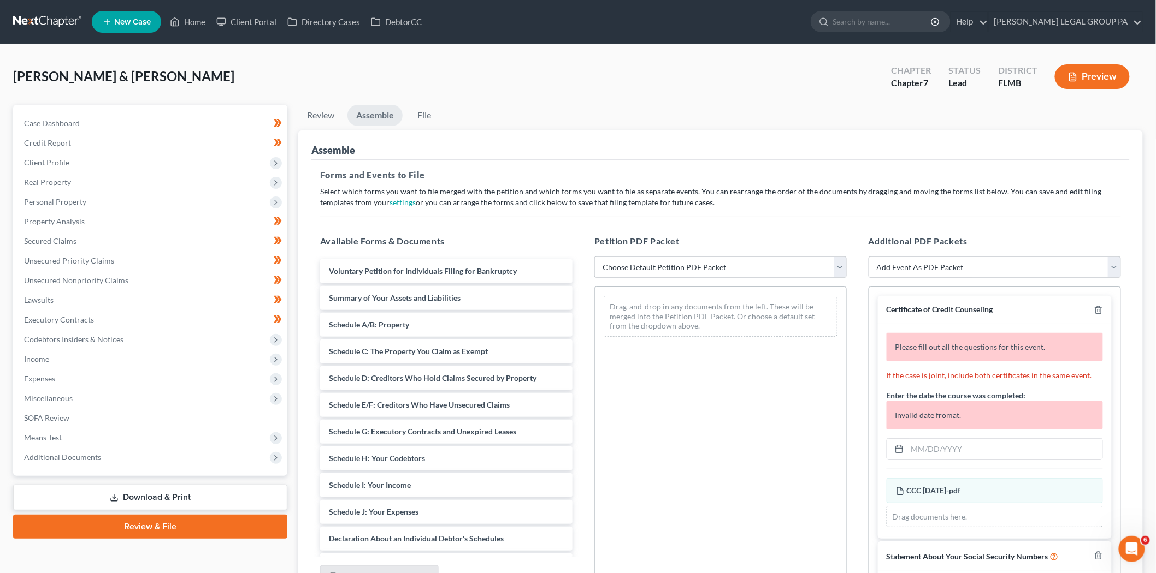
click at [641, 274] on select "Choose Default Petition PDF Packet Complete Bankruptcy Petition (all forms and …" at bounding box center [720, 268] width 252 height 22
select select "0"
click at [594, 257] on select "Choose Default Petition PDF Packet Complete Bankruptcy Petition (all forms and …" at bounding box center [720, 268] width 252 height 22
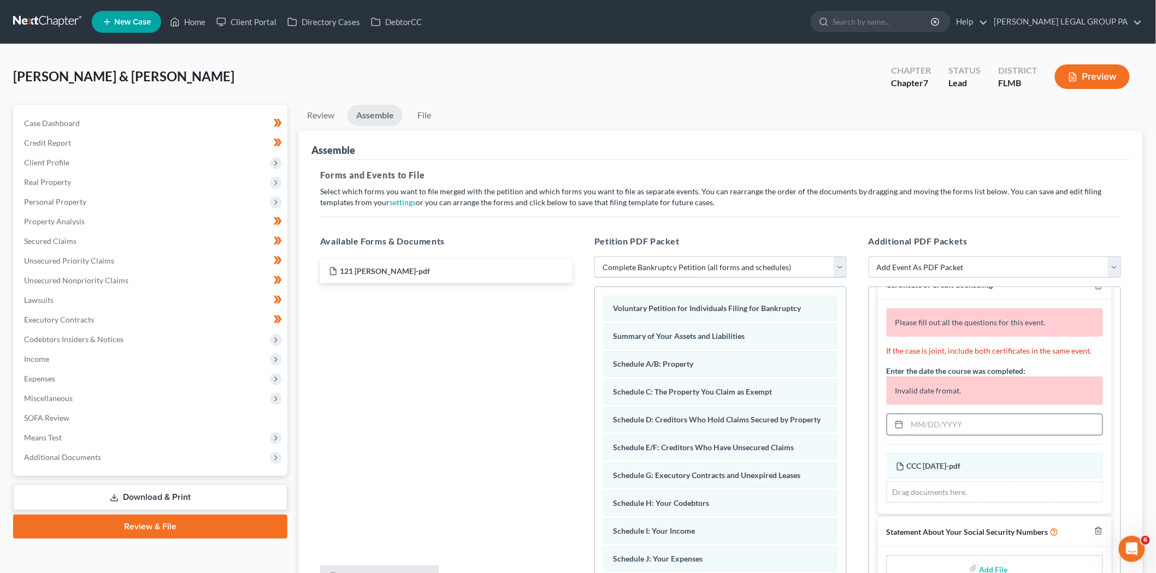
scroll to position [37, 0]
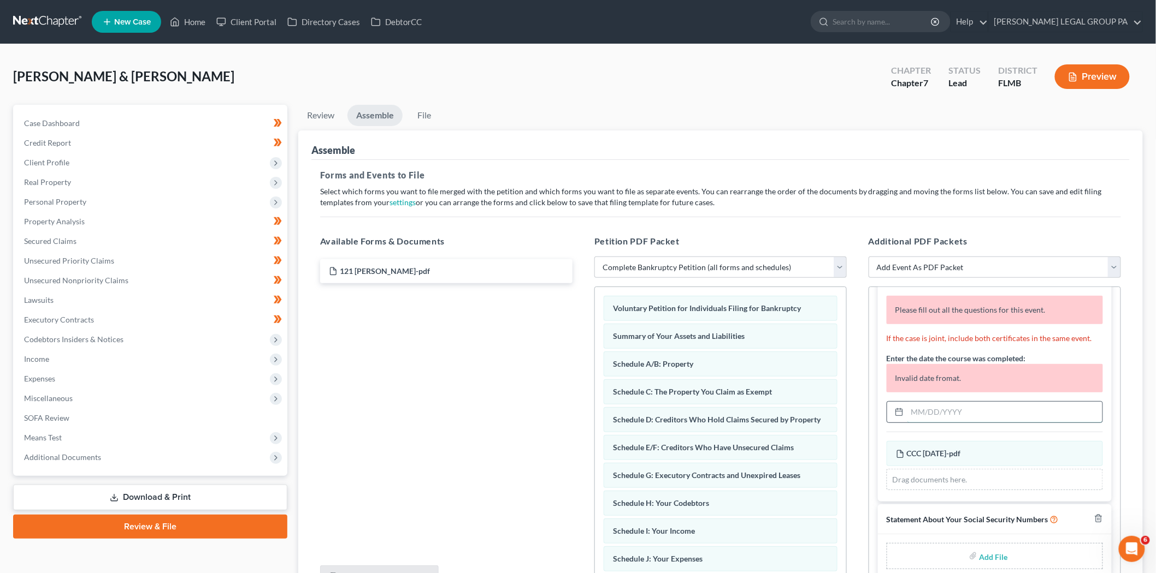
click at [959, 416] on input "text" at bounding box center [1004, 412] width 195 height 21
click at [69, 221] on span "Property Analysis" at bounding box center [54, 221] width 61 height 9
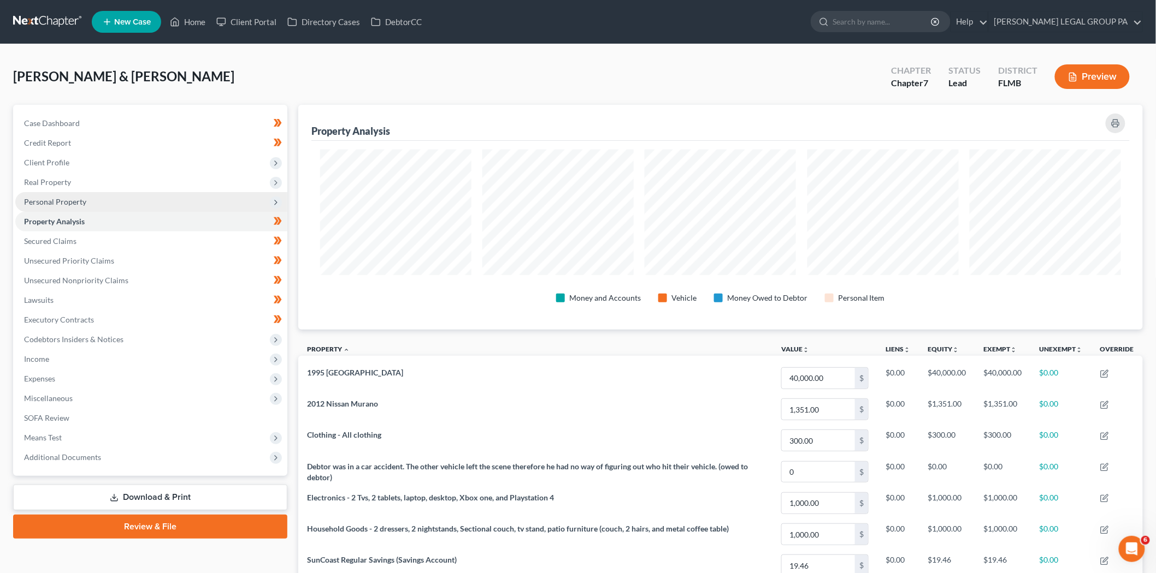
scroll to position [225, 844]
click at [71, 205] on span "Personal Property" at bounding box center [55, 201] width 62 height 9
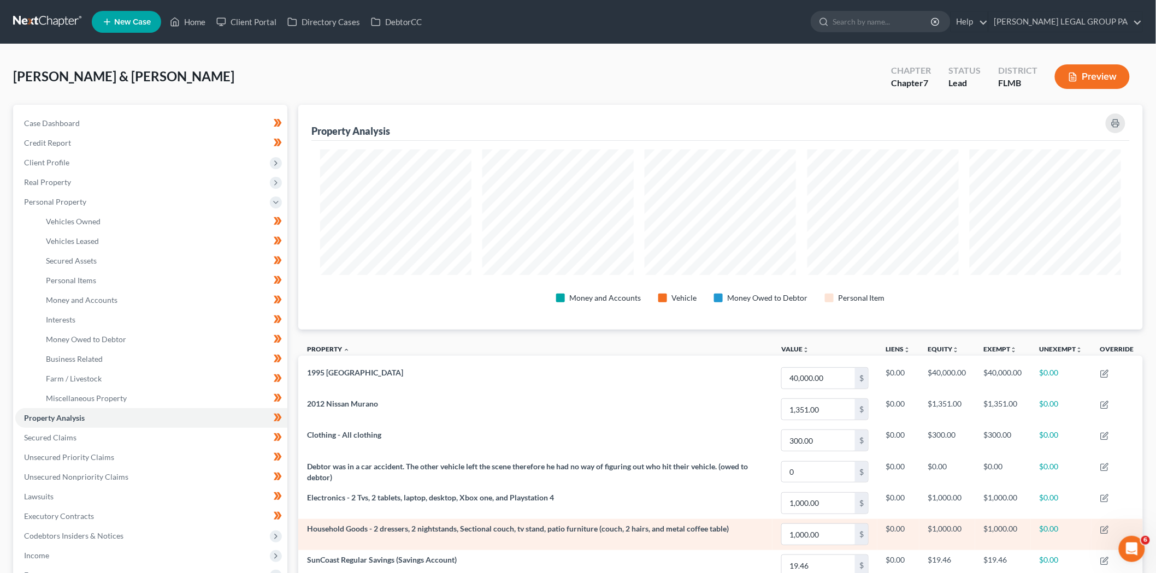
scroll to position [203, 0]
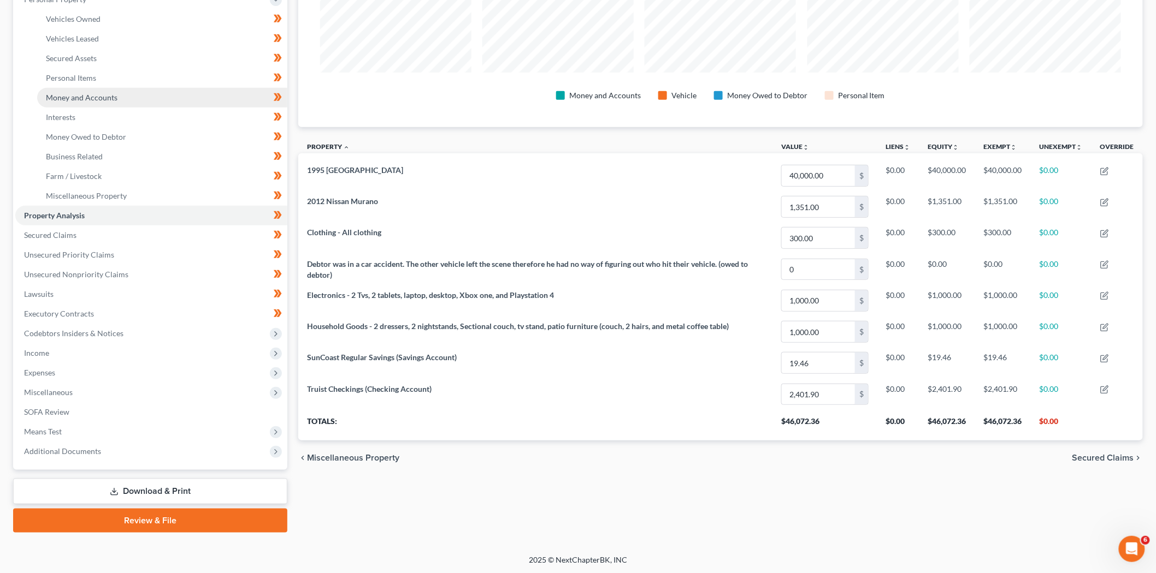
click at [115, 88] on link "Money and Accounts" at bounding box center [162, 98] width 250 height 20
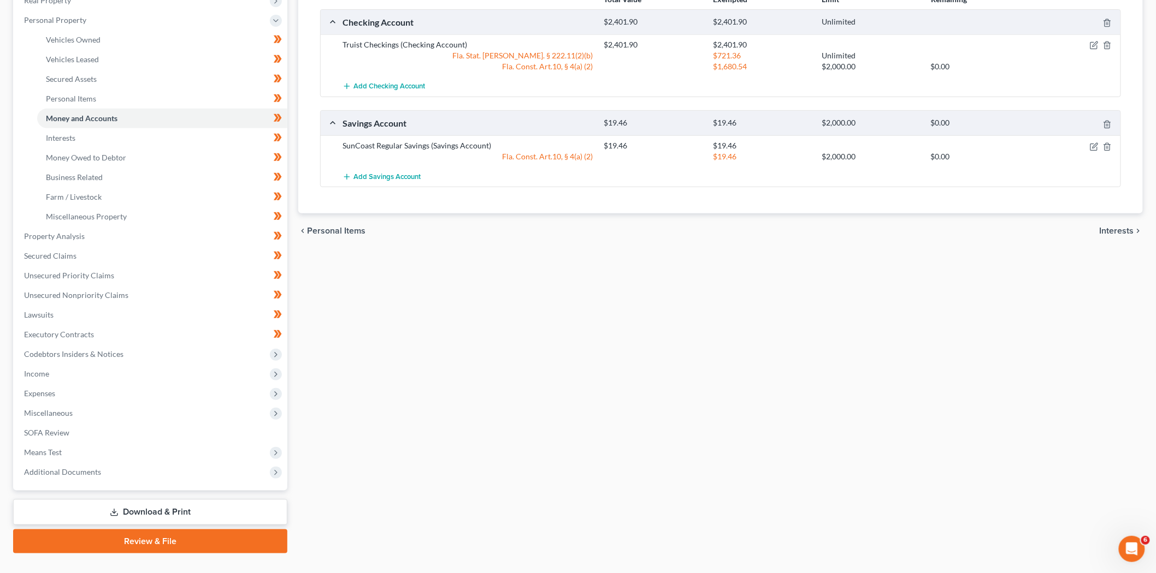
click at [132, 534] on link "Review & File" at bounding box center [150, 542] width 274 height 24
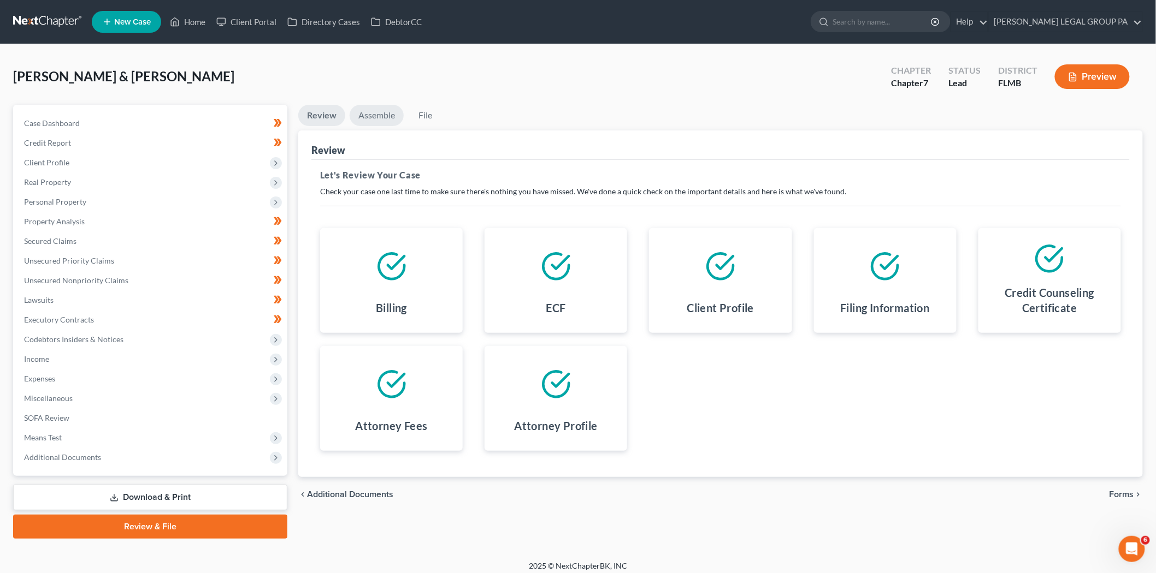
click at [374, 115] on link "Assemble" at bounding box center [376, 115] width 54 height 21
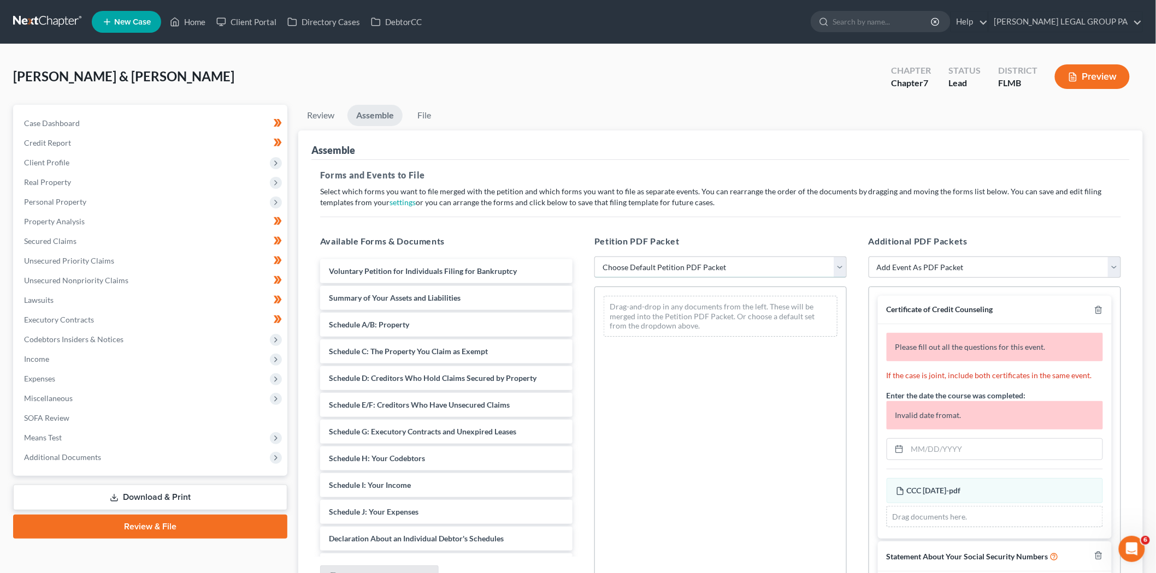
drag, startPoint x: 700, startPoint y: 258, endPoint x: 701, endPoint y: 266, distance: 8.2
click at [700, 258] on select "Choose Default Petition PDF Packet Complete Bankruptcy Petition (all forms and …" at bounding box center [720, 268] width 252 height 22
select select "0"
click at [594, 257] on select "Choose Default Petition PDF Packet Complete Bankruptcy Petition (all forms and …" at bounding box center [720, 268] width 252 height 22
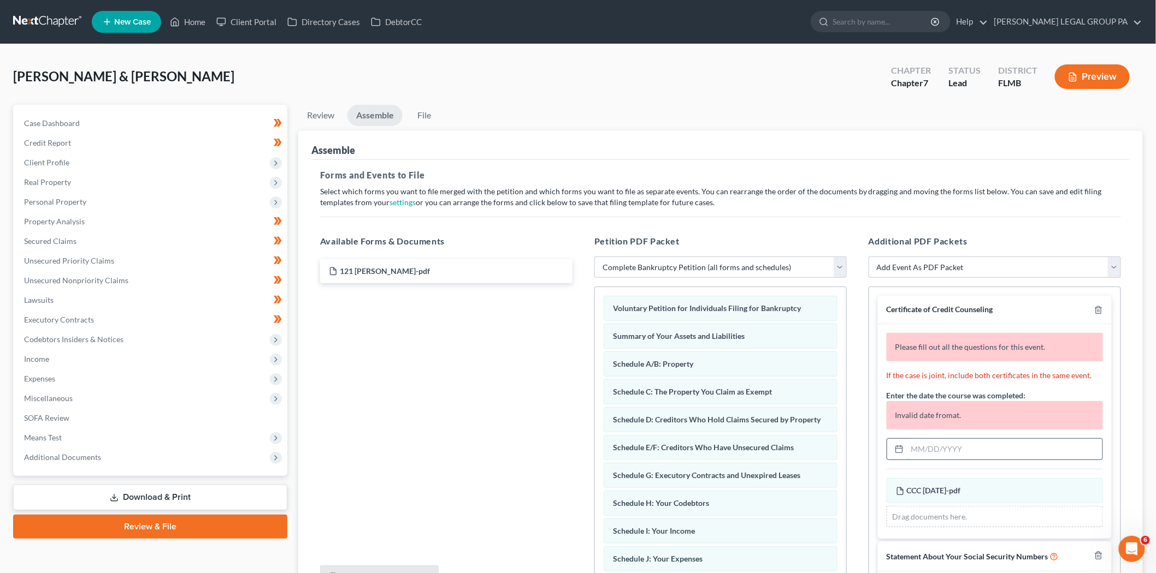
click at [933, 443] on input "text" at bounding box center [1004, 449] width 195 height 21
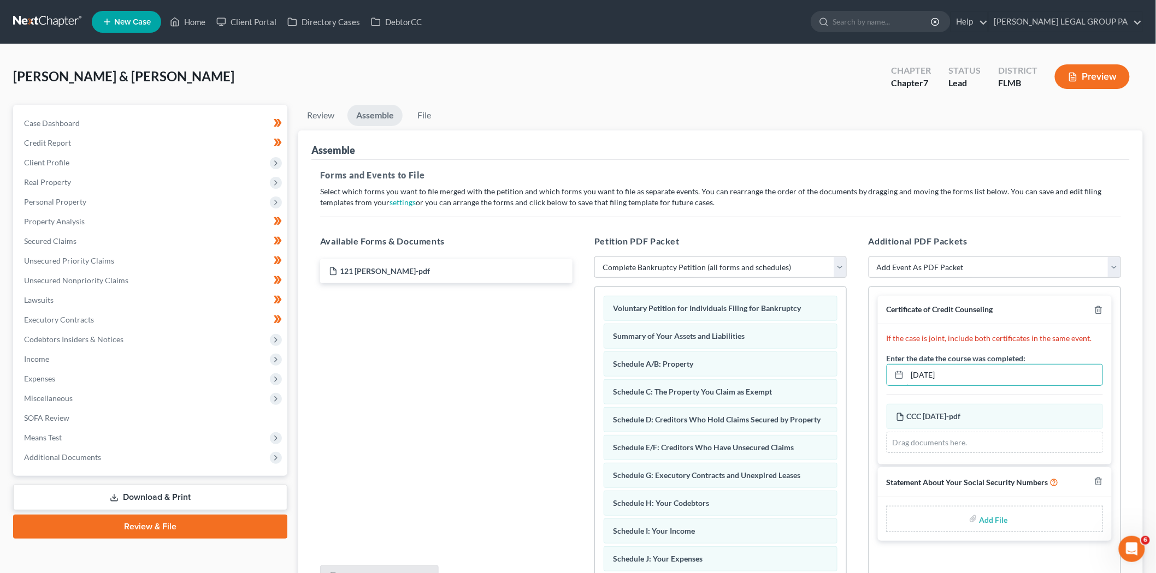
type input "04/28/2025"
type input "C:\fakepath\121 Godwin.pdf"
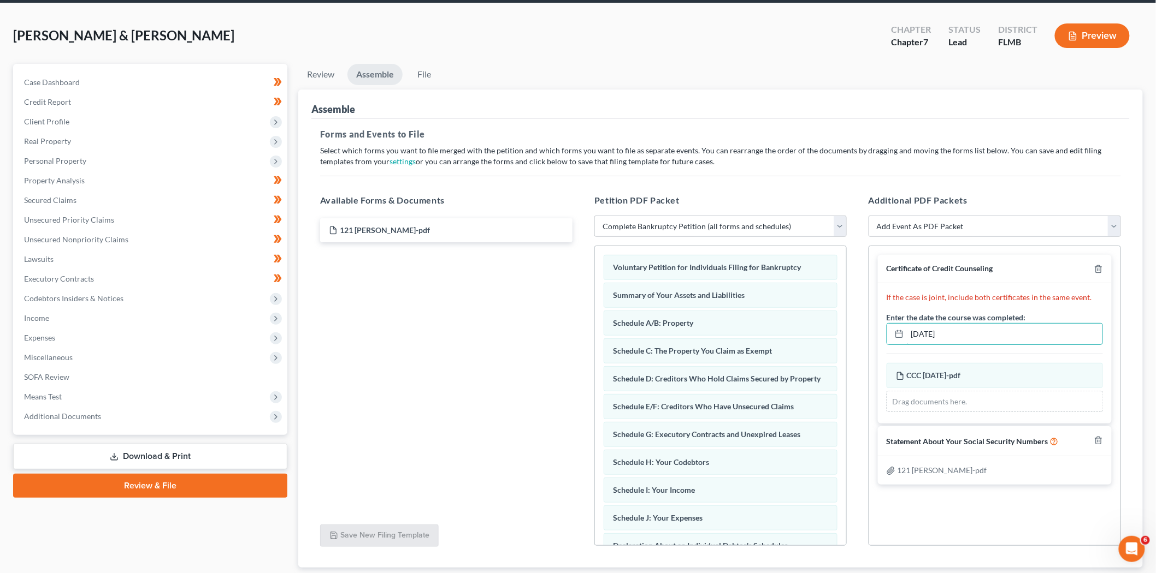
scroll to position [112, 0]
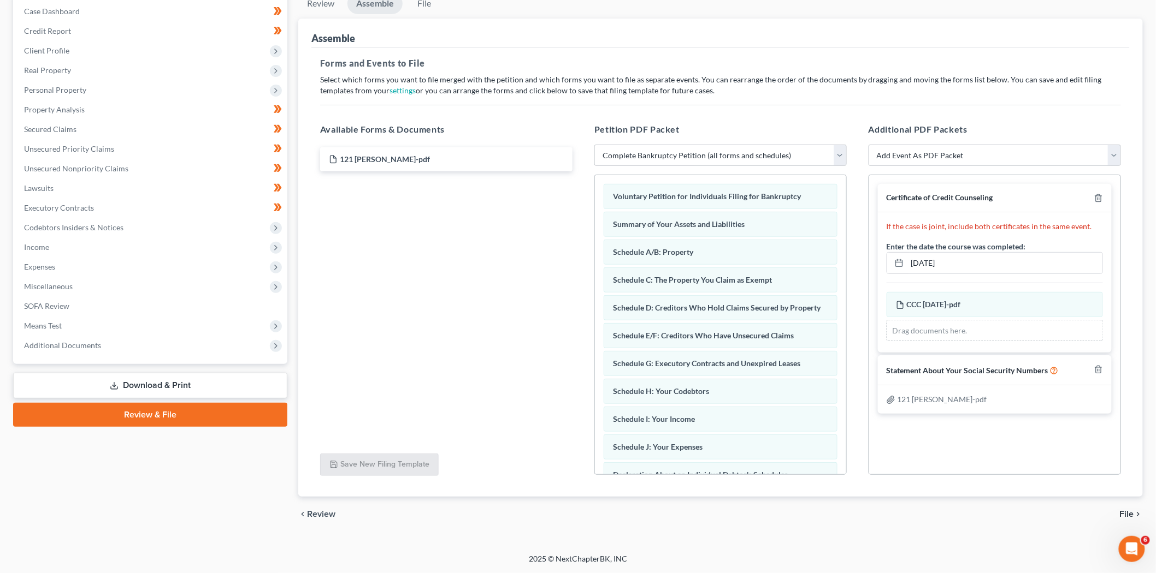
click at [964, 469] on div "Certificate of Credit Counseling If the case is joint, include both certificate…" at bounding box center [994, 325] width 252 height 300
click at [1131, 517] on span "File" at bounding box center [1126, 514] width 14 height 9
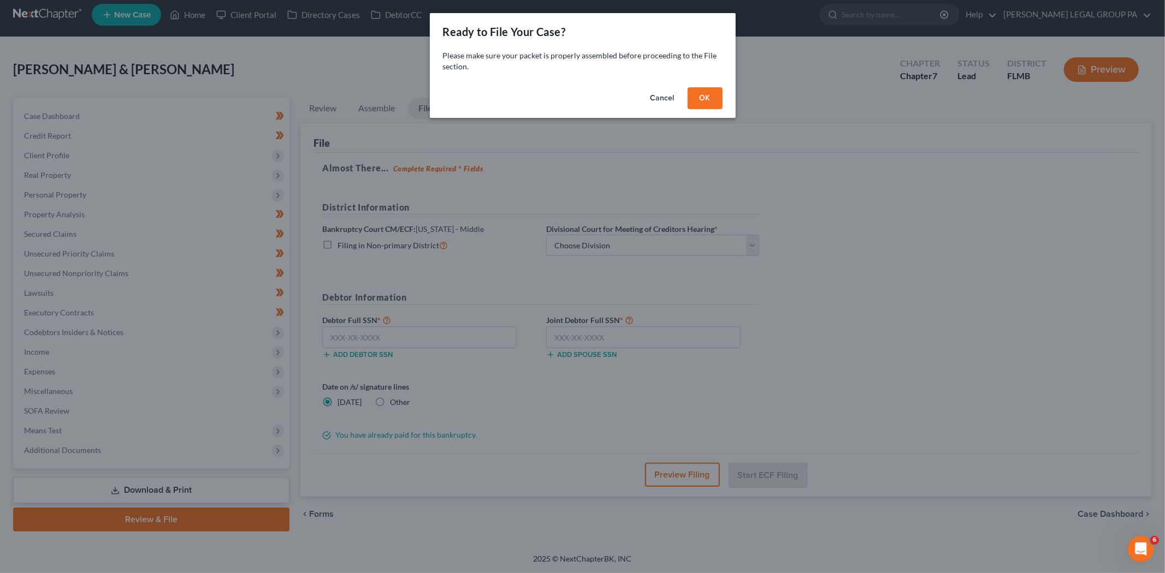
click at [717, 100] on button "OK" at bounding box center [705, 98] width 35 height 22
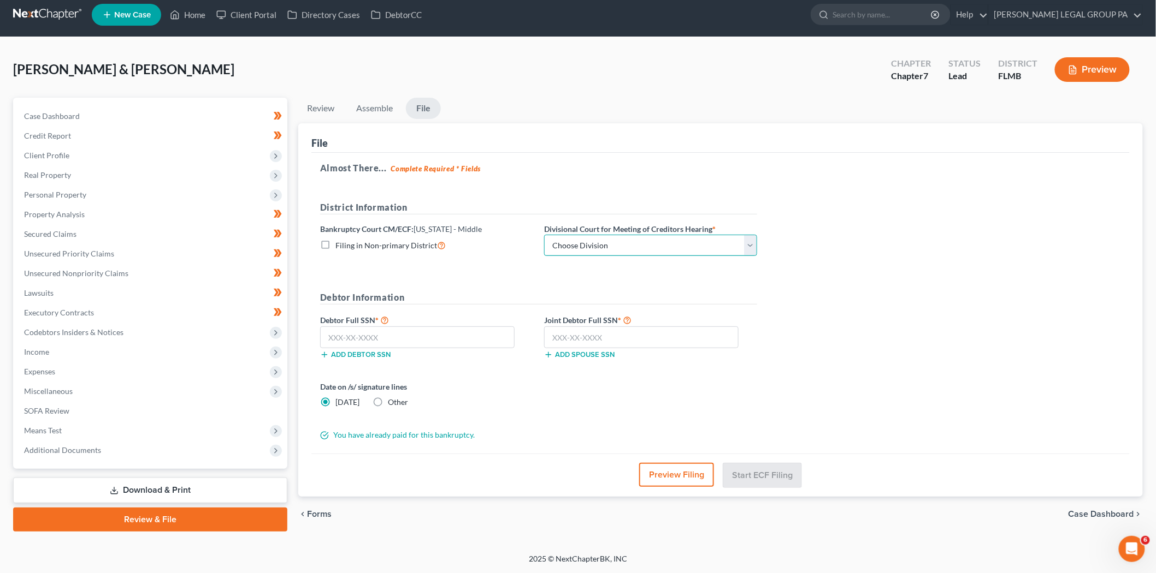
click at [635, 243] on select "Choose Division Fort Myers Jacksonville Orlando Tampa" at bounding box center [650, 246] width 213 height 22
select select "3"
click at [544, 235] on select "Choose Division Fort Myers Jacksonville Orlando Tampa" at bounding box center [650, 246] width 213 height 22
click at [392, 331] on input "text" at bounding box center [417, 338] width 194 height 22
click at [351, 339] on input "text" at bounding box center [417, 338] width 194 height 22
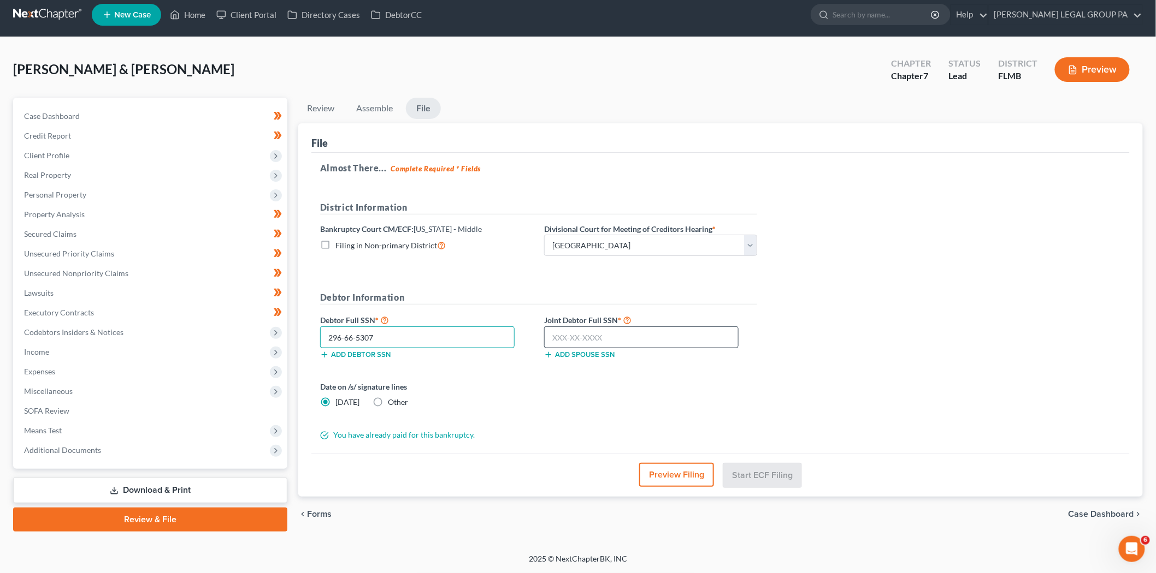
type input "296-66-5307"
click at [602, 334] on input "text" at bounding box center [641, 338] width 194 height 22
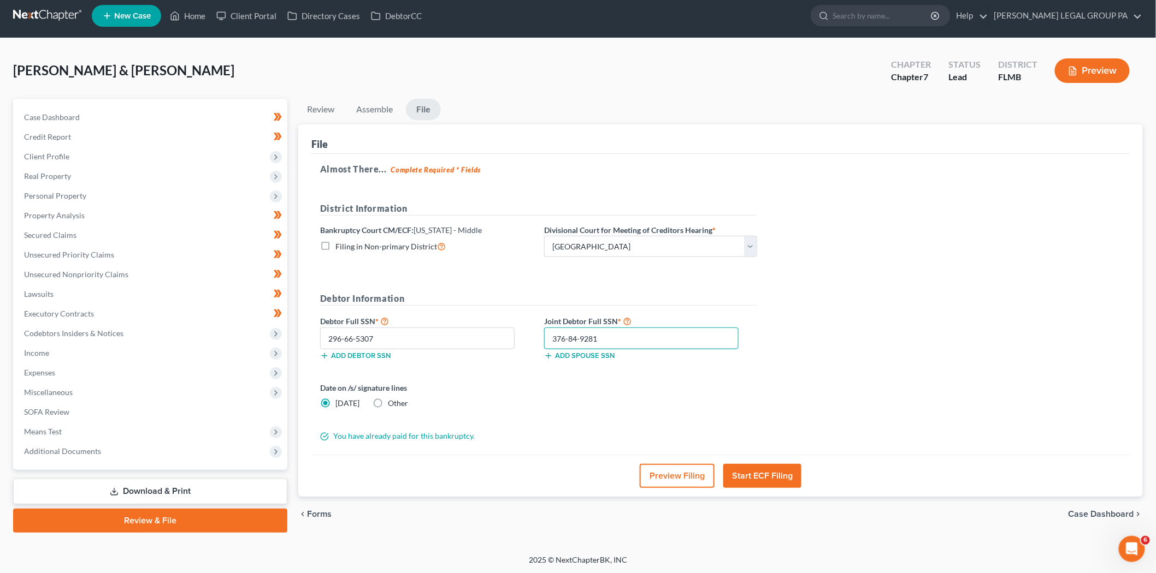
type input "376-84-9281"
click at [773, 484] on button "Start ECF Filing" at bounding box center [762, 476] width 78 height 24
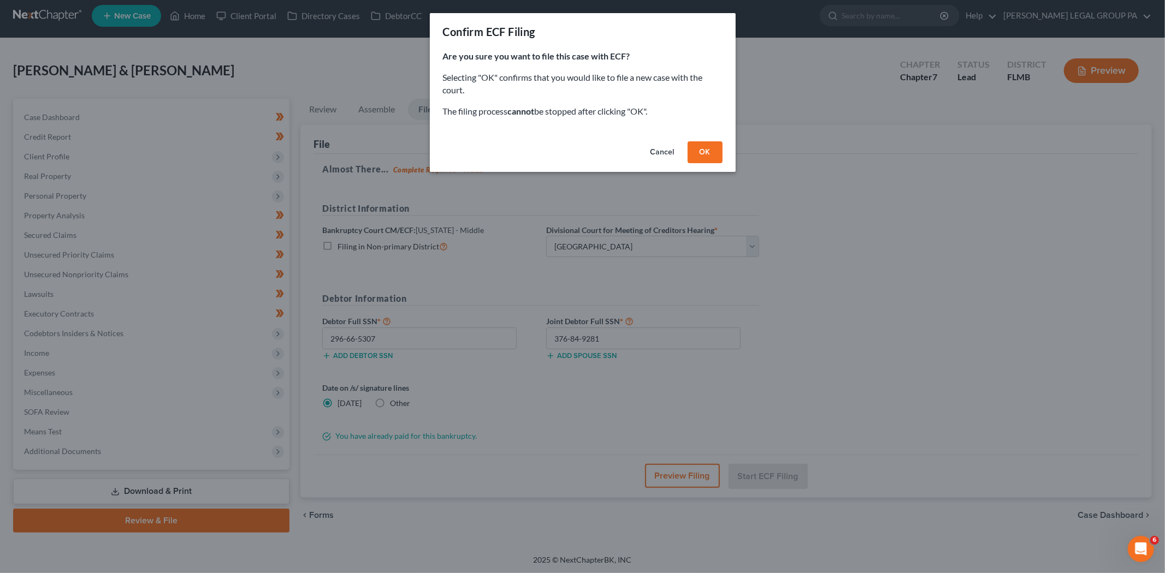
click at [704, 155] on button "OK" at bounding box center [705, 152] width 35 height 22
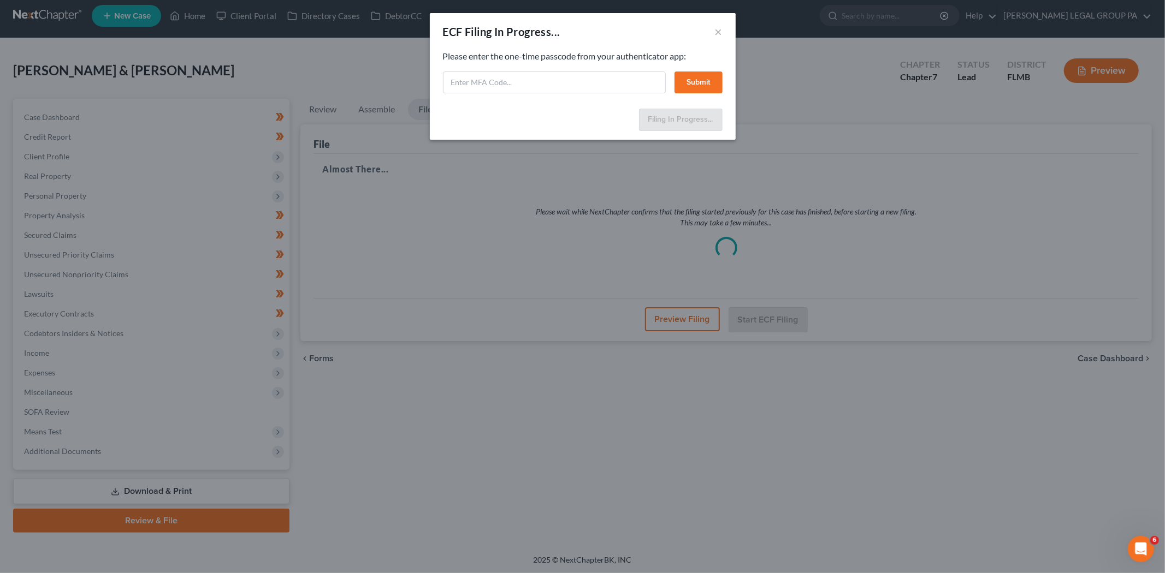
select select "3"
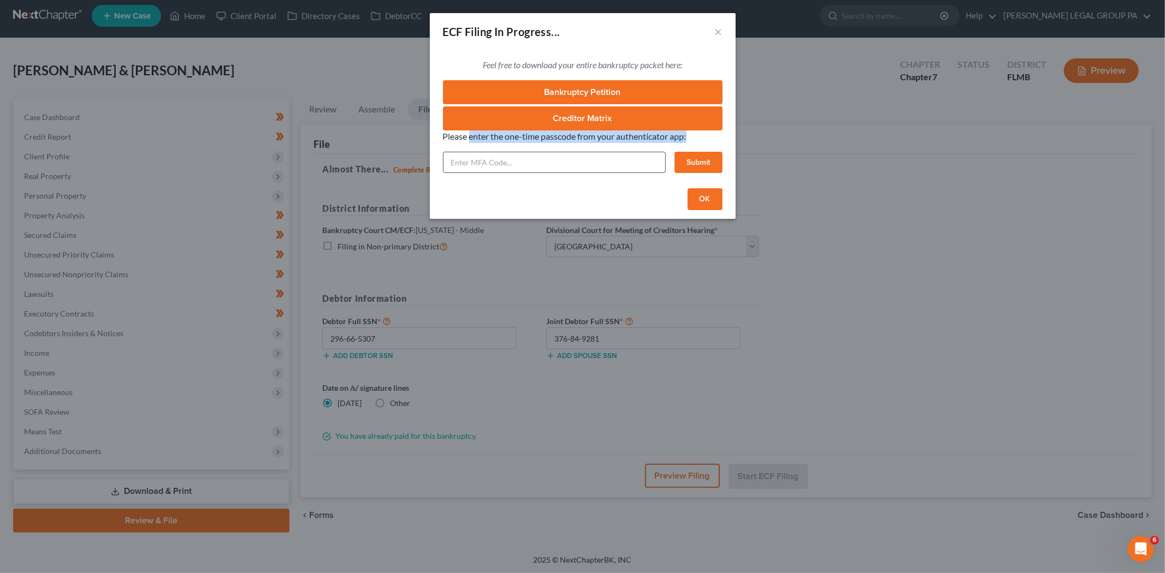
drag, startPoint x: 497, startPoint y: 138, endPoint x: 630, endPoint y: 162, distance: 134.3
click at [630, 162] on div "Please enter the one-time passcode from your authenticator app: Submit" at bounding box center [583, 152] width 280 height 43
click at [484, 150] on div "Please enter the one-time passcode from your authenticator app: Submit" at bounding box center [583, 152] width 280 height 43
click at [721, 26] on button "×" at bounding box center [719, 31] width 8 height 13
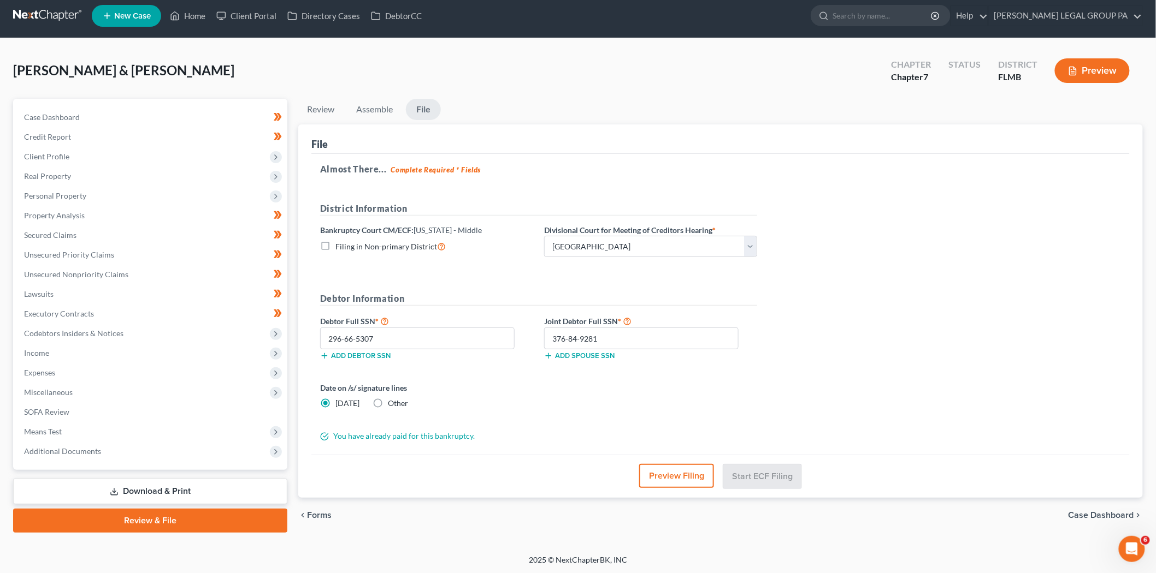
click at [705, 450] on div "Almost There... Complete Required * Fields District Information Bankruptcy Cour…" at bounding box center [720, 304] width 818 height 301
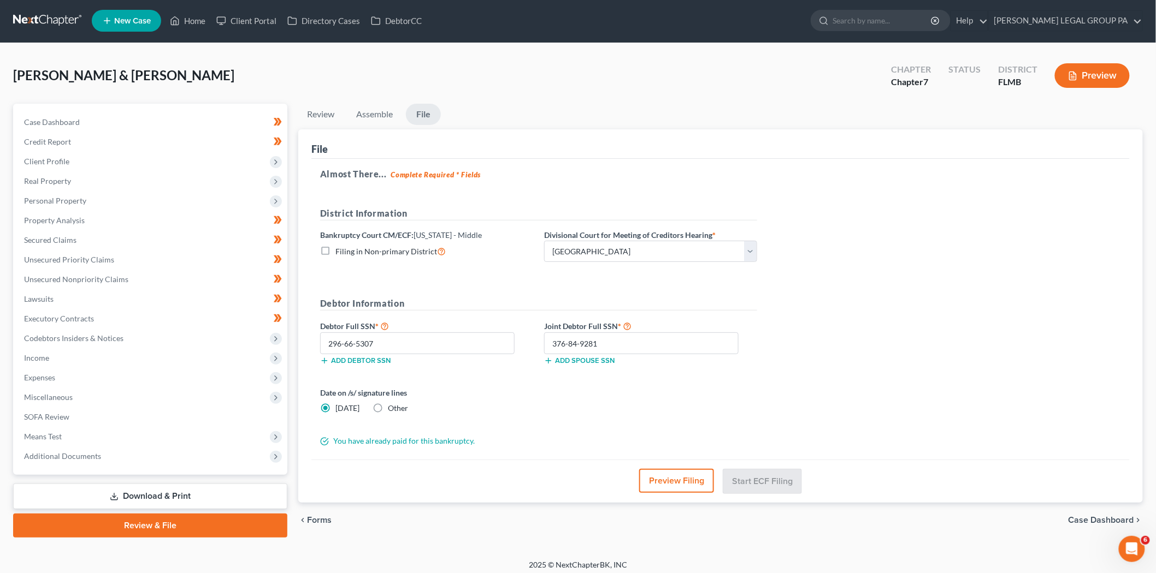
scroll to position [0, 0]
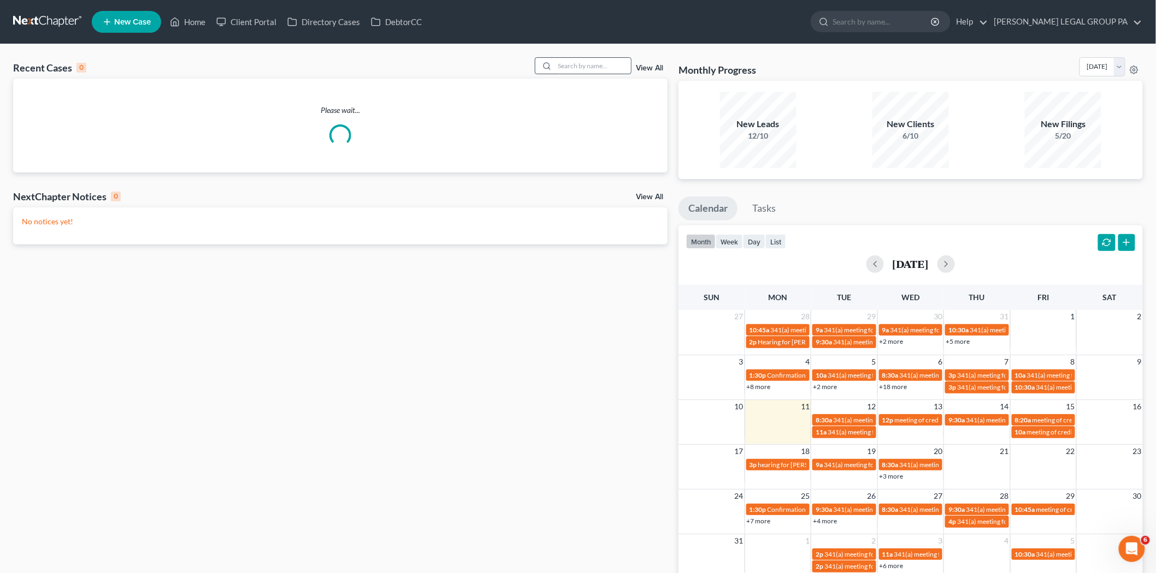
click at [585, 64] on input "search" at bounding box center [592, 66] width 76 height 16
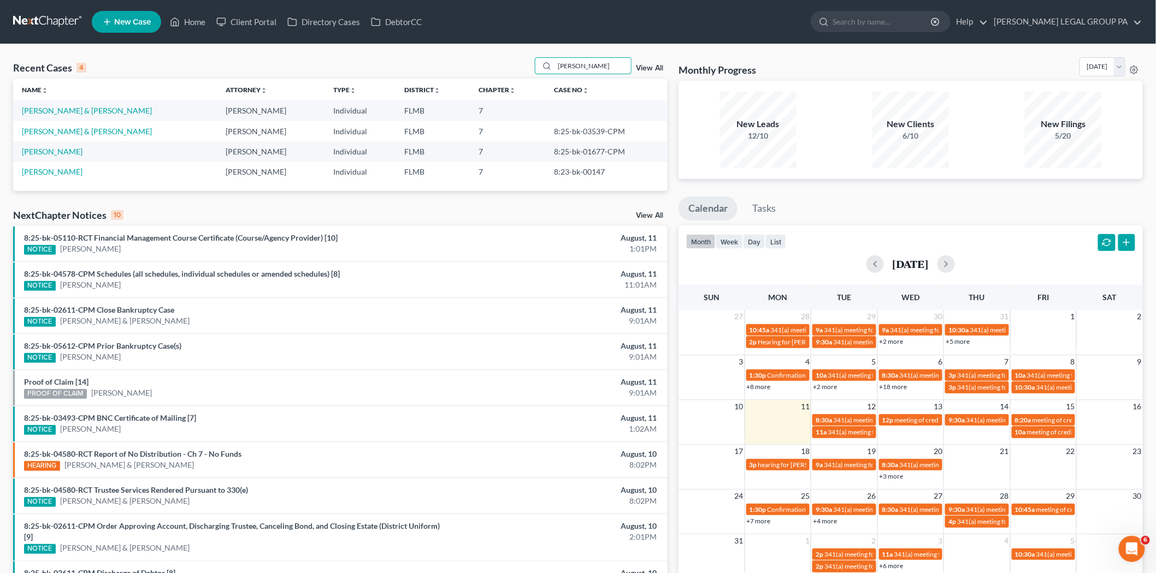
type input "[PERSON_NAME]"
click at [89, 110] on link "[PERSON_NAME] & [PERSON_NAME]" at bounding box center [87, 110] width 130 height 9
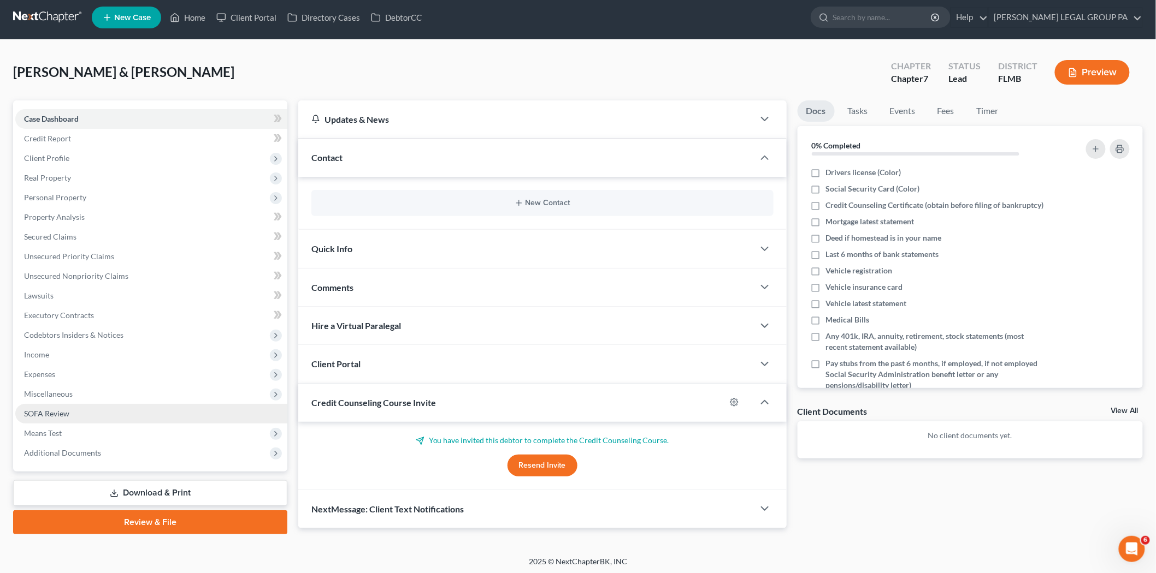
scroll to position [6, 0]
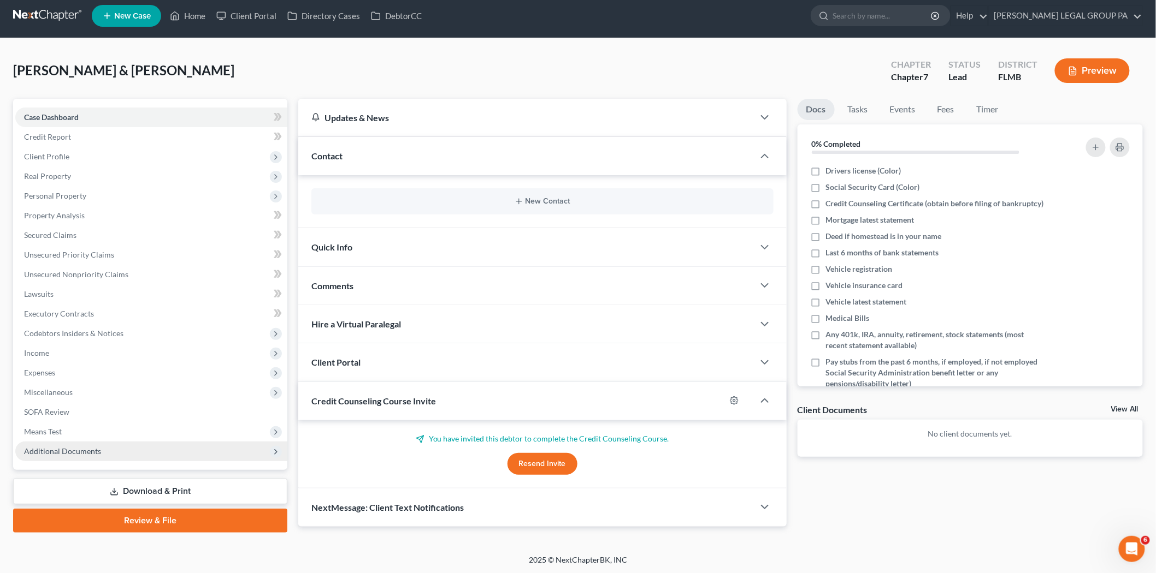
click at [135, 454] on span "Additional Documents" at bounding box center [151, 452] width 272 height 20
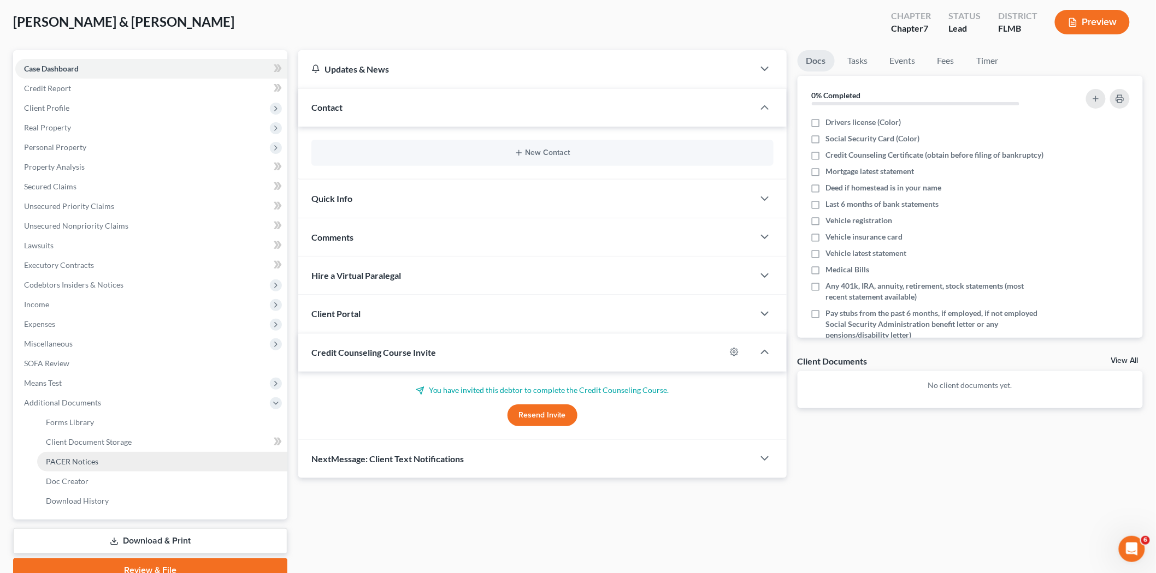
scroll to position [104, 0]
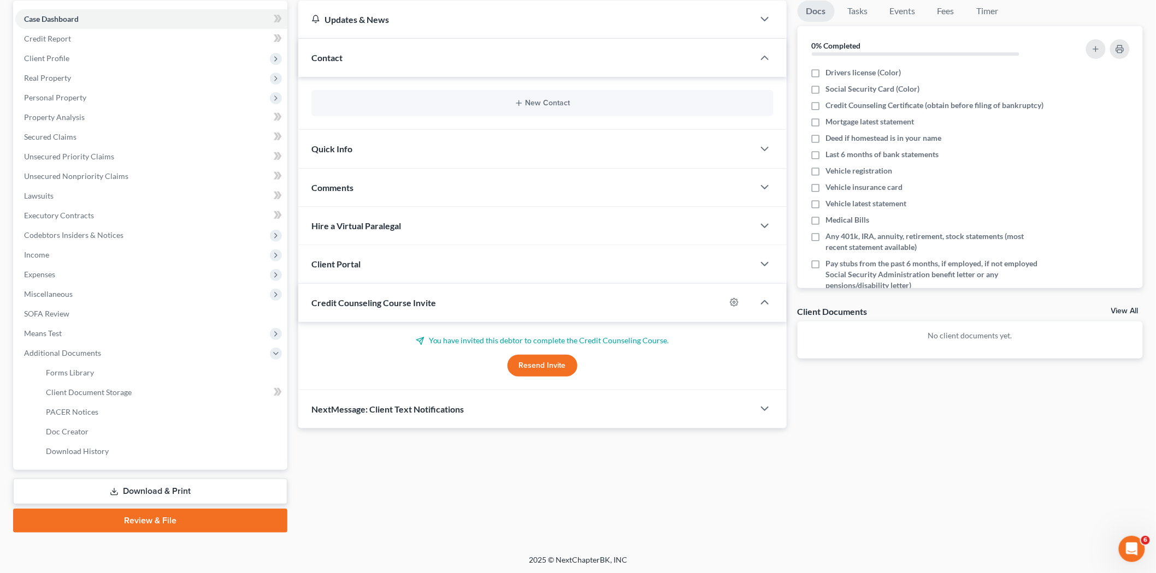
click at [177, 488] on link "Download & Print" at bounding box center [150, 492] width 274 height 26
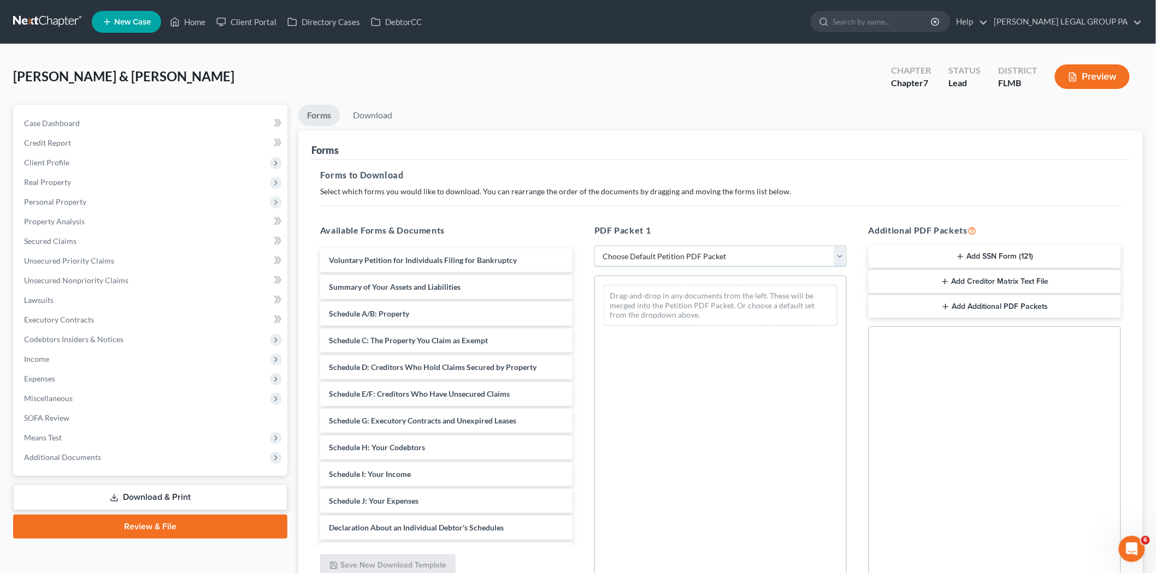
click at [759, 262] on select "Choose Default Petition PDF Packet Complete Bankruptcy Petition (all forms and …" at bounding box center [720, 257] width 252 height 22
select select "0"
click at [594, 246] on select "Choose Default Petition PDF Packet Complete Bankruptcy Petition (all forms and …" at bounding box center [720, 257] width 252 height 22
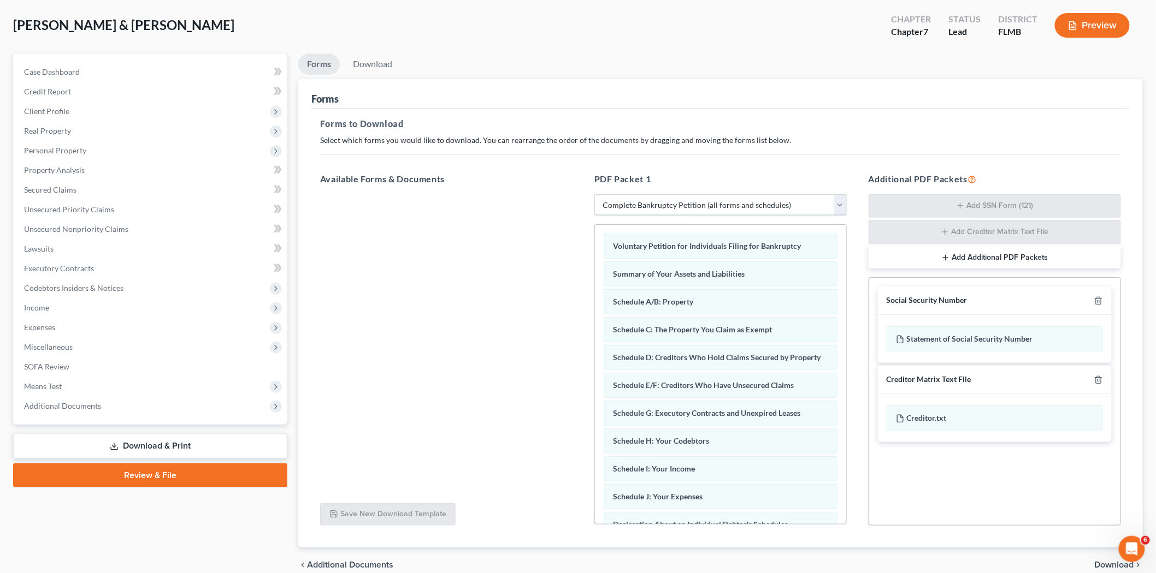
scroll to position [102, 0]
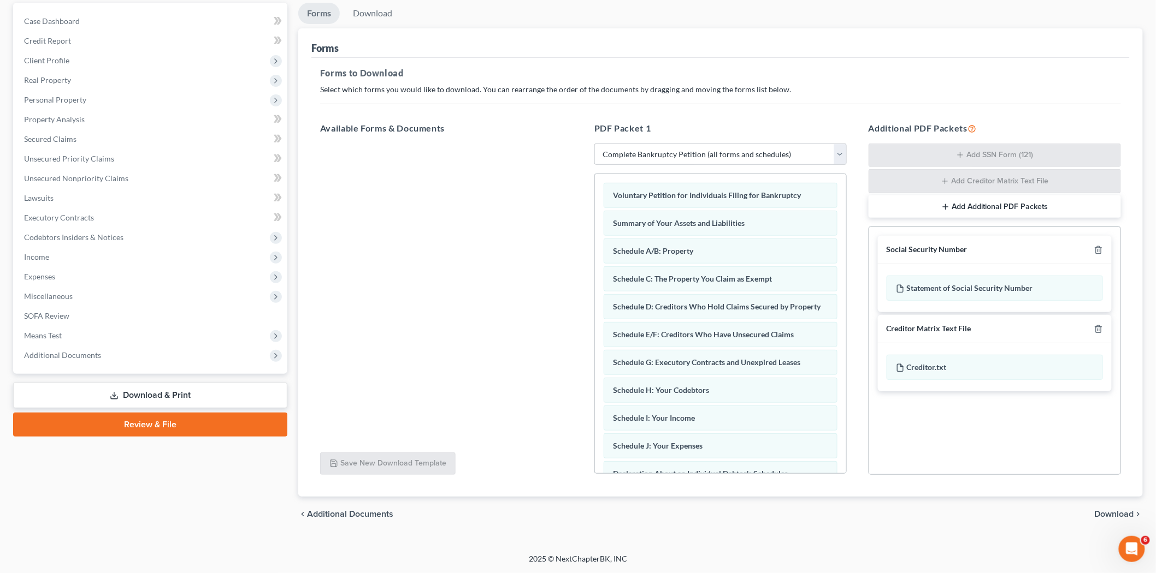
click at [1116, 513] on span "Download" at bounding box center [1113, 514] width 39 height 9
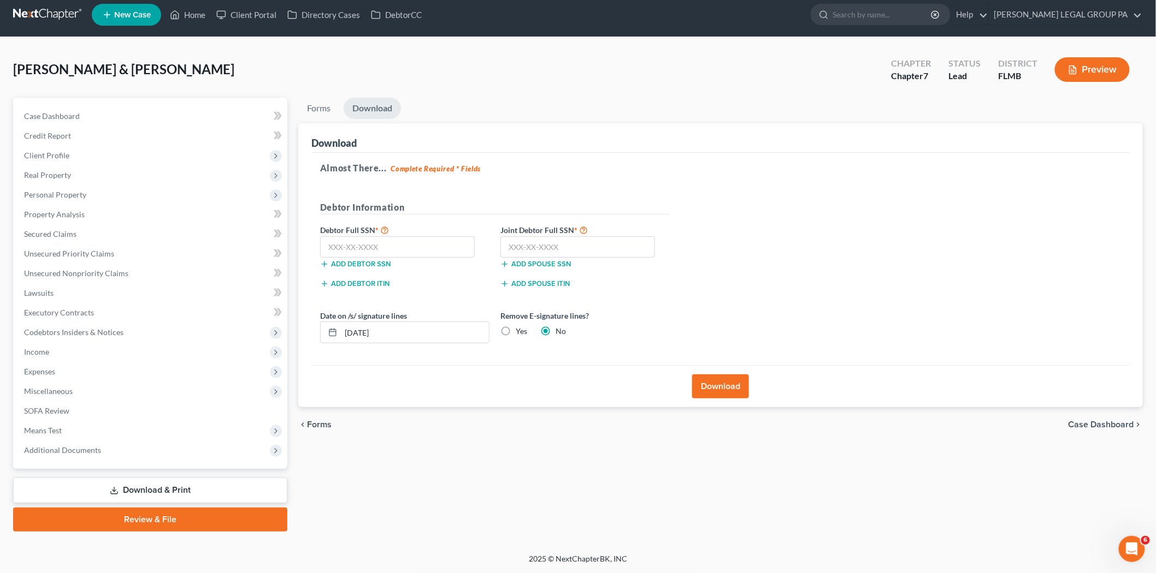
scroll to position [6, 0]
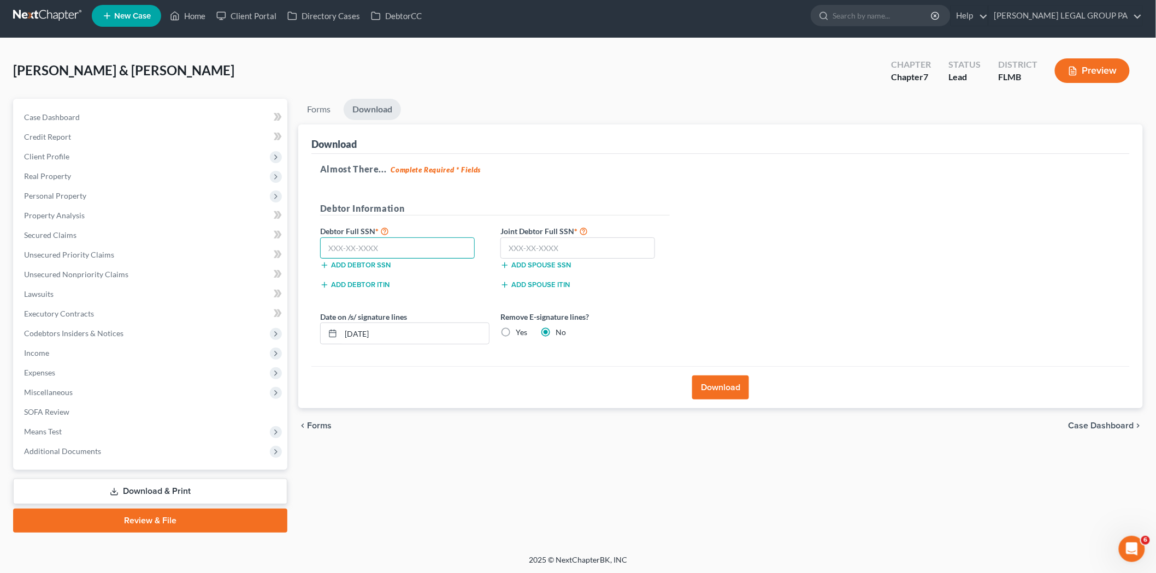
click at [431, 242] on input "text" at bounding box center [397, 249] width 155 height 22
drag, startPoint x: 359, startPoint y: 261, endPoint x: 359, endPoint y: 254, distance: 7.1
click at [359, 261] on button "Add debtor SSN" at bounding box center [355, 265] width 70 height 9
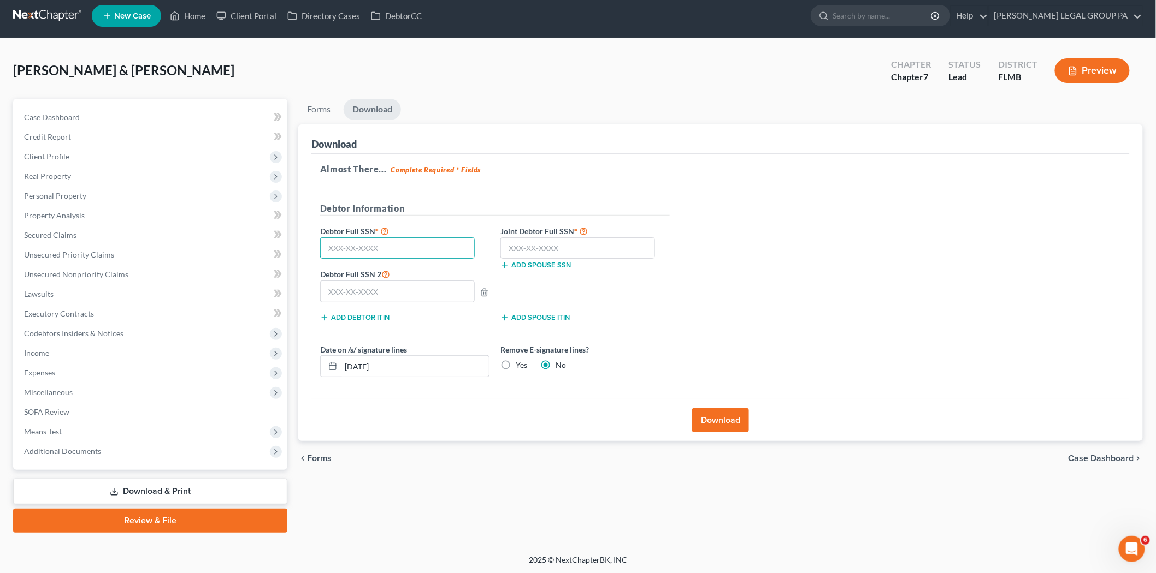
click at [359, 252] on input "text" at bounding box center [397, 249] width 155 height 22
click at [485, 293] on line "button" at bounding box center [485, 293] width 0 height 2
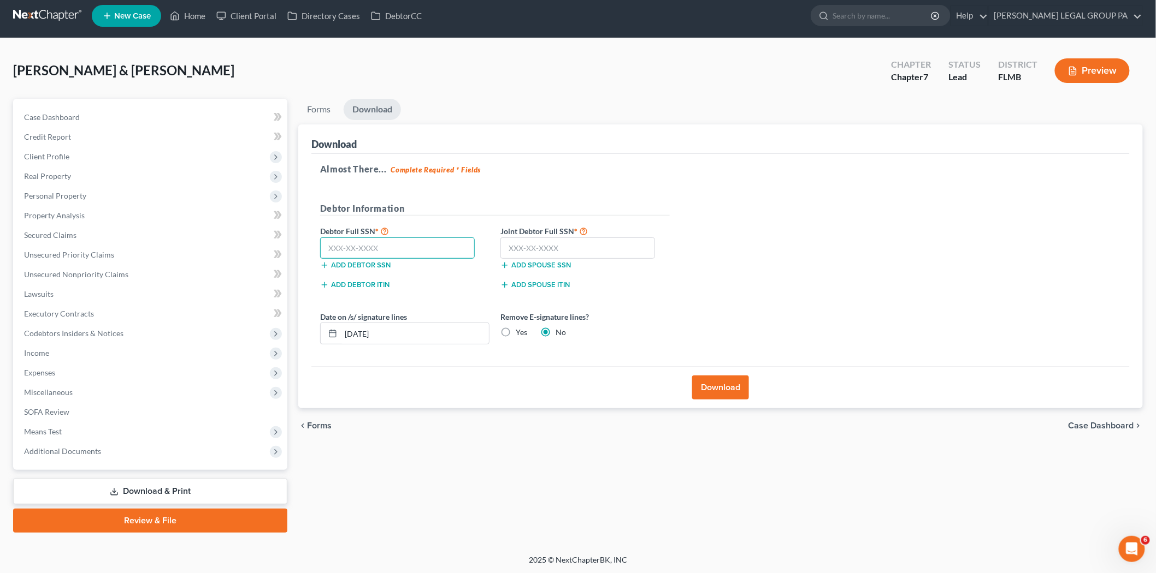
click at [380, 244] on input "text" at bounding box center [397, 249] width 155 height 22
click at [385, 253] on input "text" at bounding box center [397, 249] width 155 height 22
type input "004-68-4040"
